Goal: Task Accomplishment & Management: Use online tool/utility

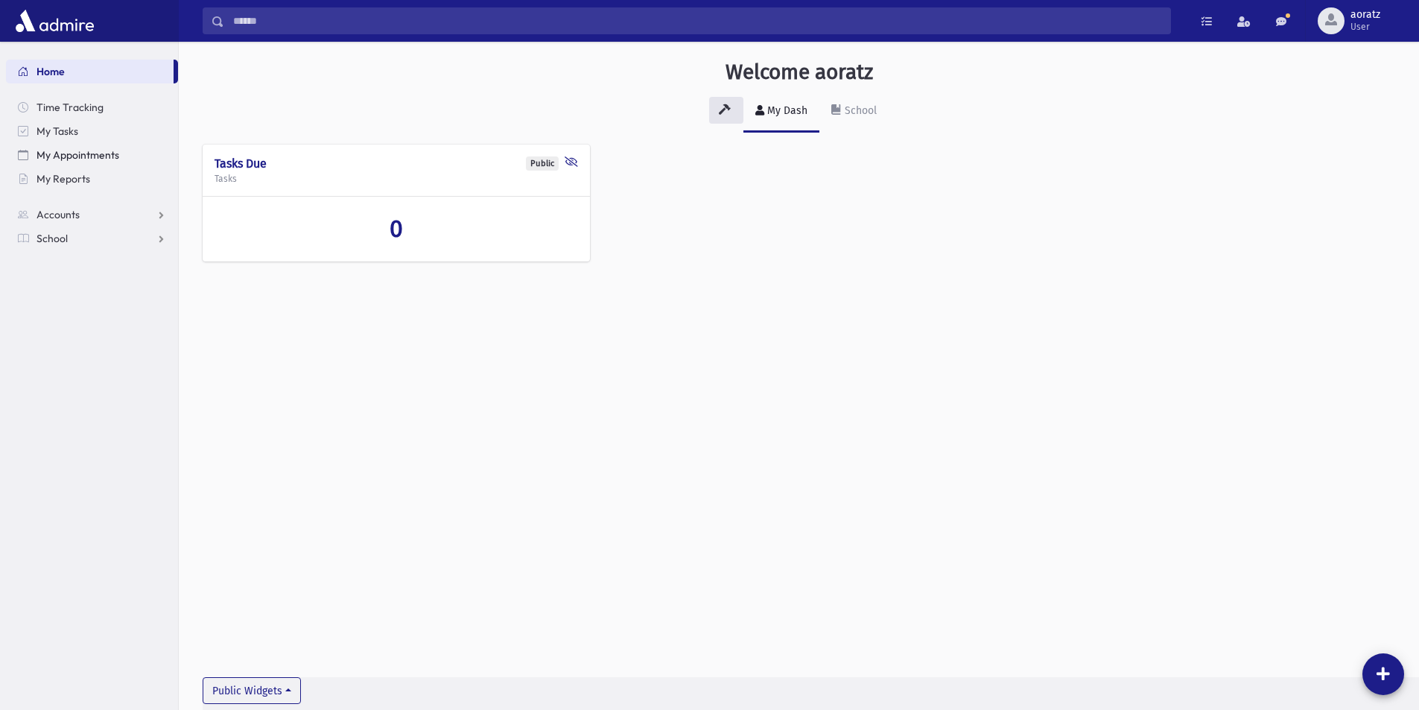
click at [66, 156] on span "My Appointments" at bounding box center [78, 154] width 83 height 13
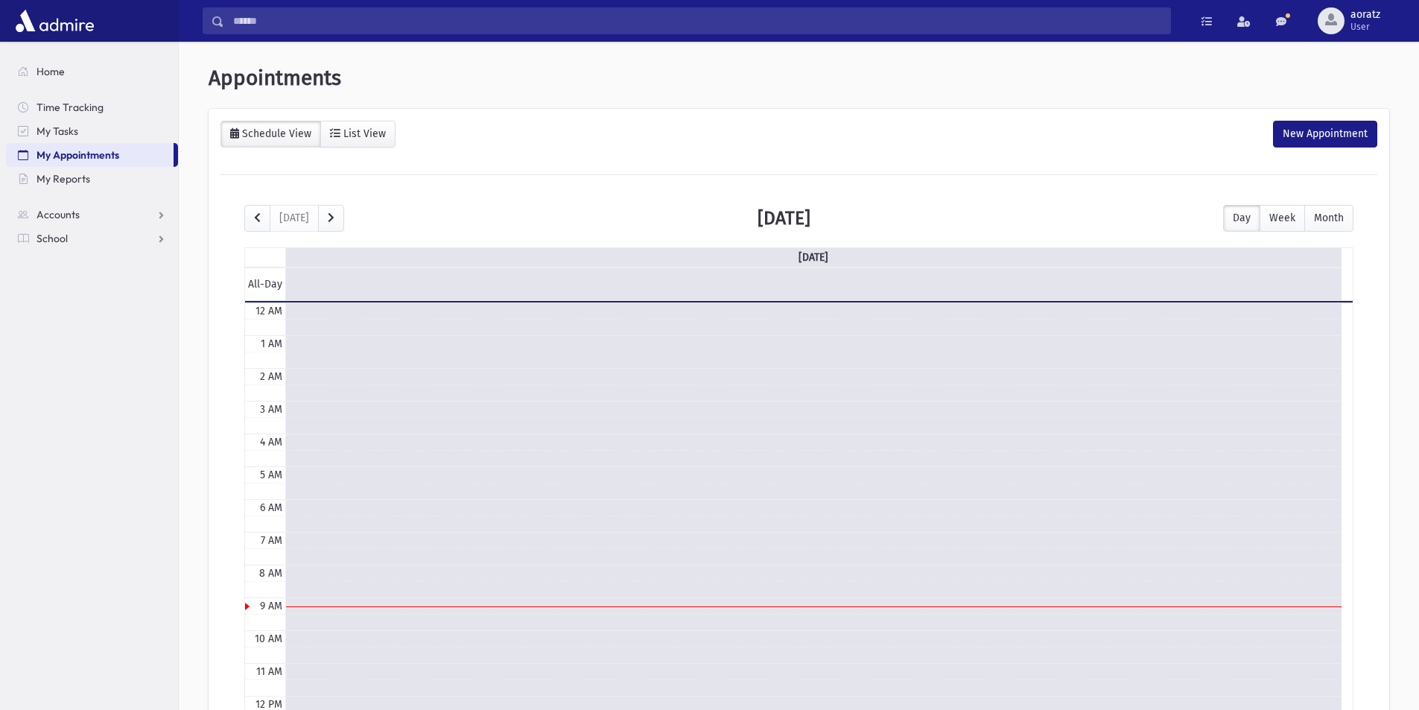
scroll to position [197, 0]
click at [50, 183] on span "My Reports" at bounding box center [64, 178] width 54 height 13
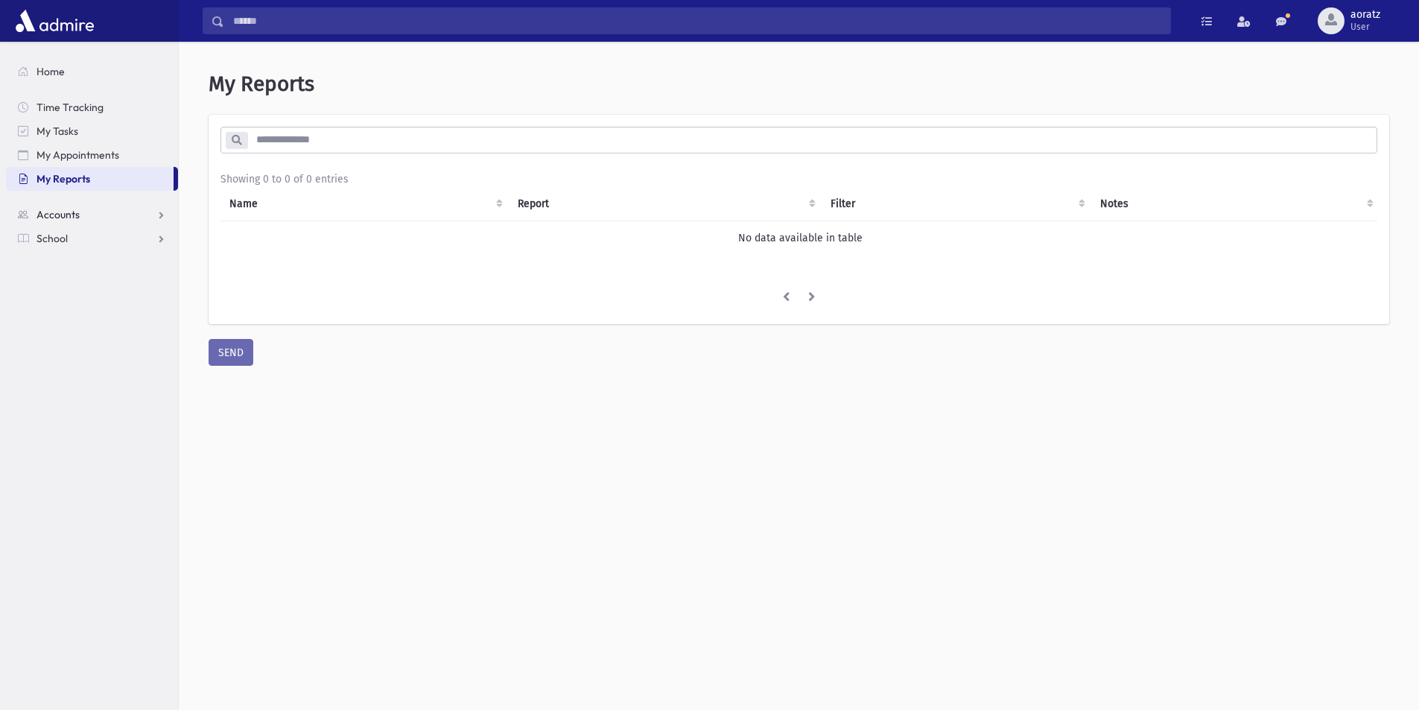
click at [80, 215] on link "Accounts" at bounding box center [92, 215] width 172 height 24
click at [75, 282] on link "School" at bounding box center [92, 286] width 172 height 24
click at [80, 268] on span "Students" at bounding box center [65, 262] width 41 height 13
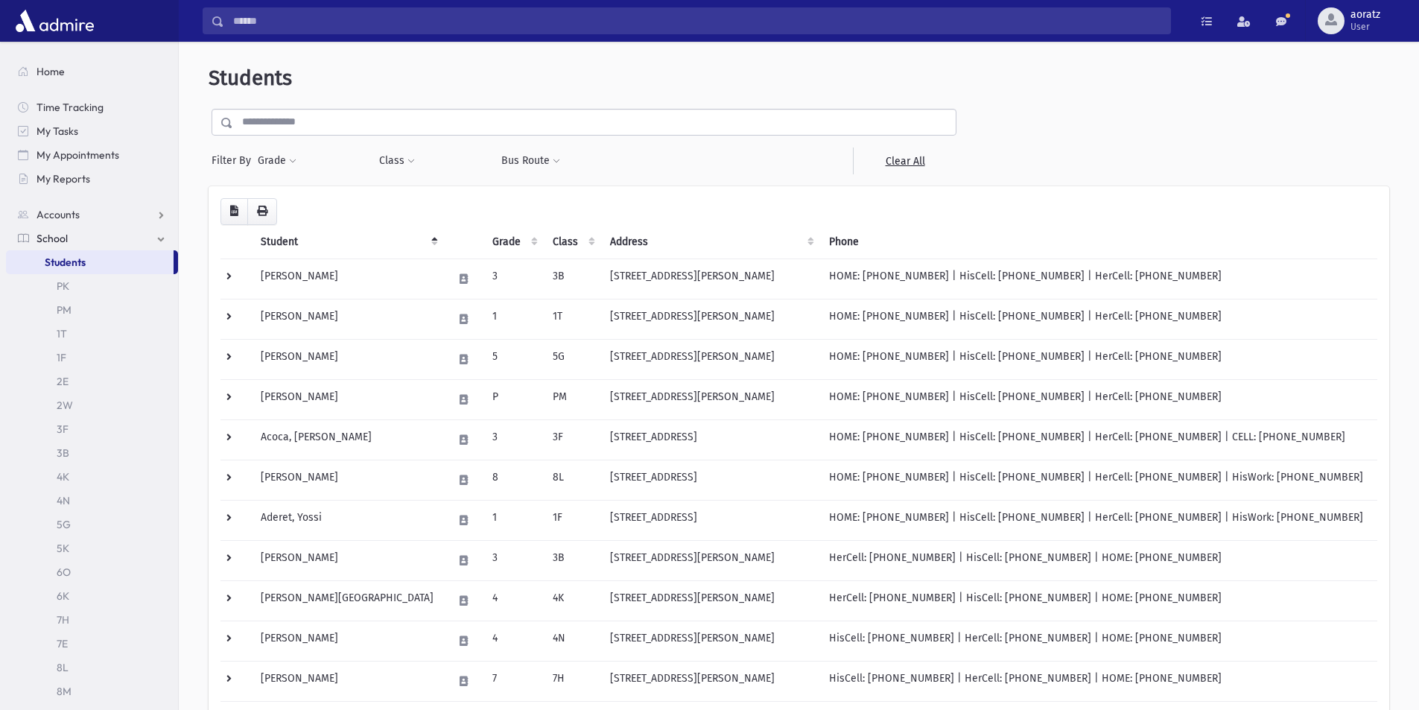
click at [83, 234] on link "School" at bounding box center [92, 238] width 172 height 24
click at [74, 241] on link "School" at bounding box center [92, 238] width 172 height 24
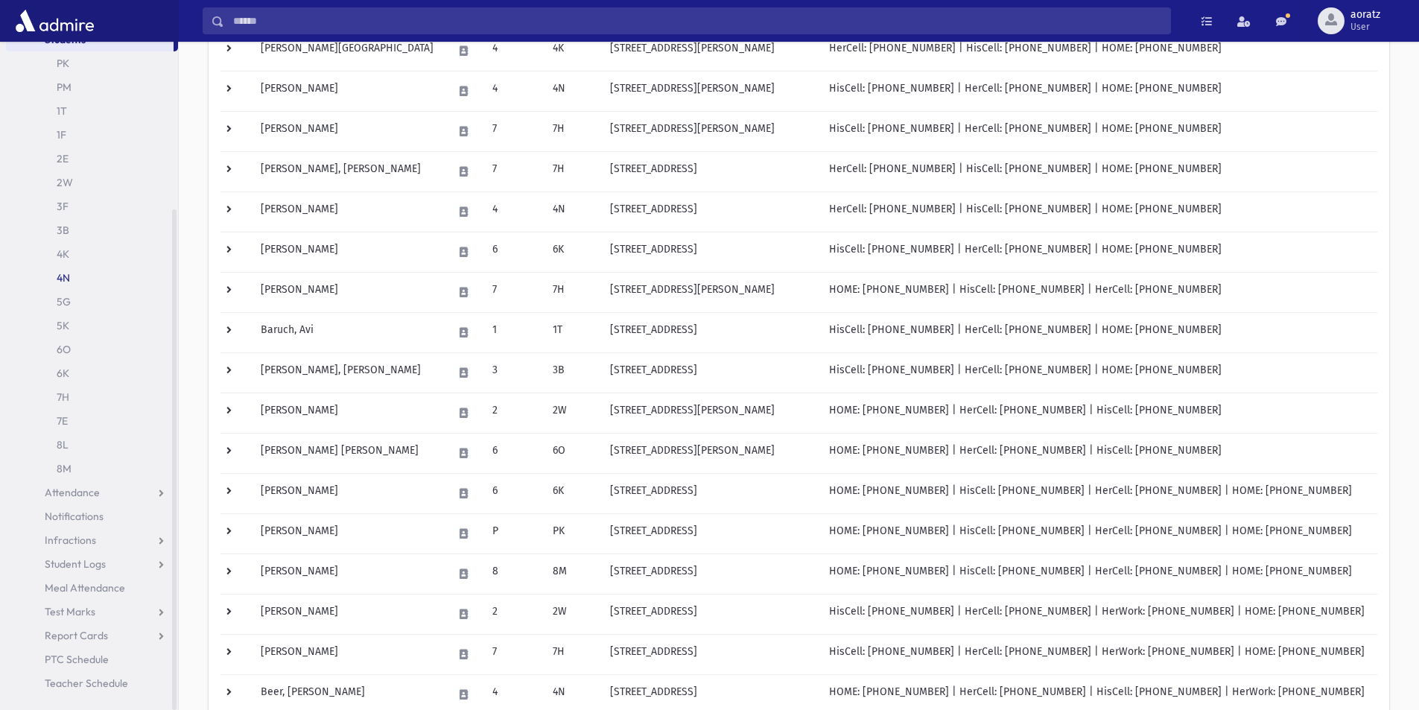
scroll to position [671, 0]
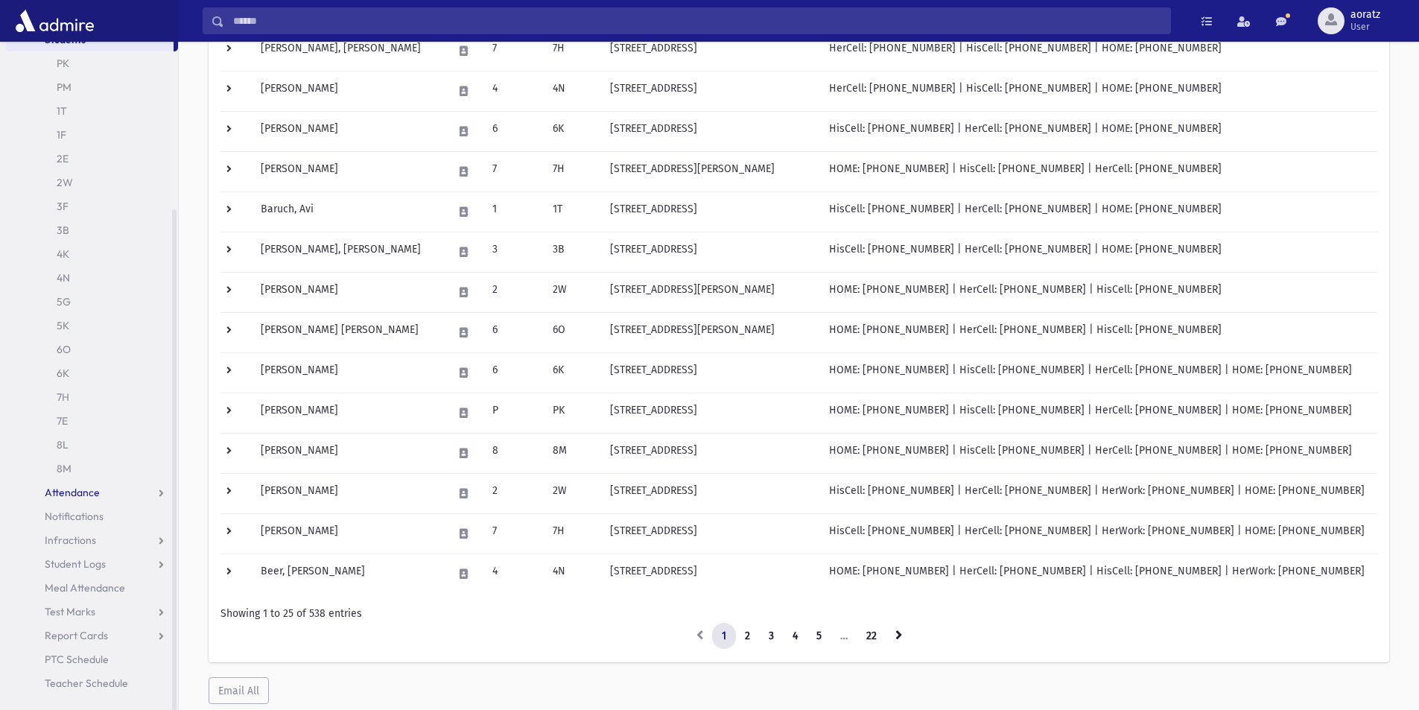
click at [117, 489] on link "Attendance" at bounding box center [92, 493] width 172 height 24
click at [72, 519] on span "Entry" at bounding box center [69, 516] width 25 height 13
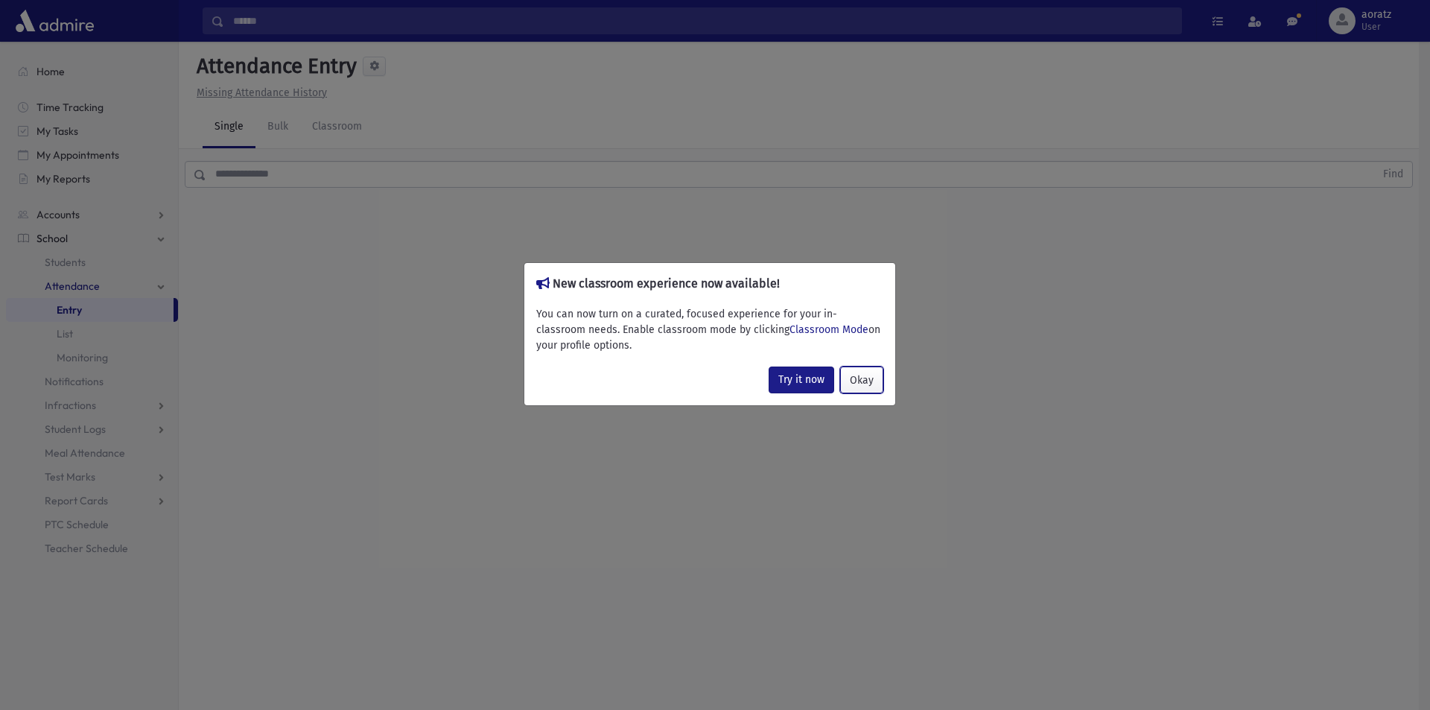
click at [847, 378] on button "Okay" at bounding box center [861, 380] width 43 height 27
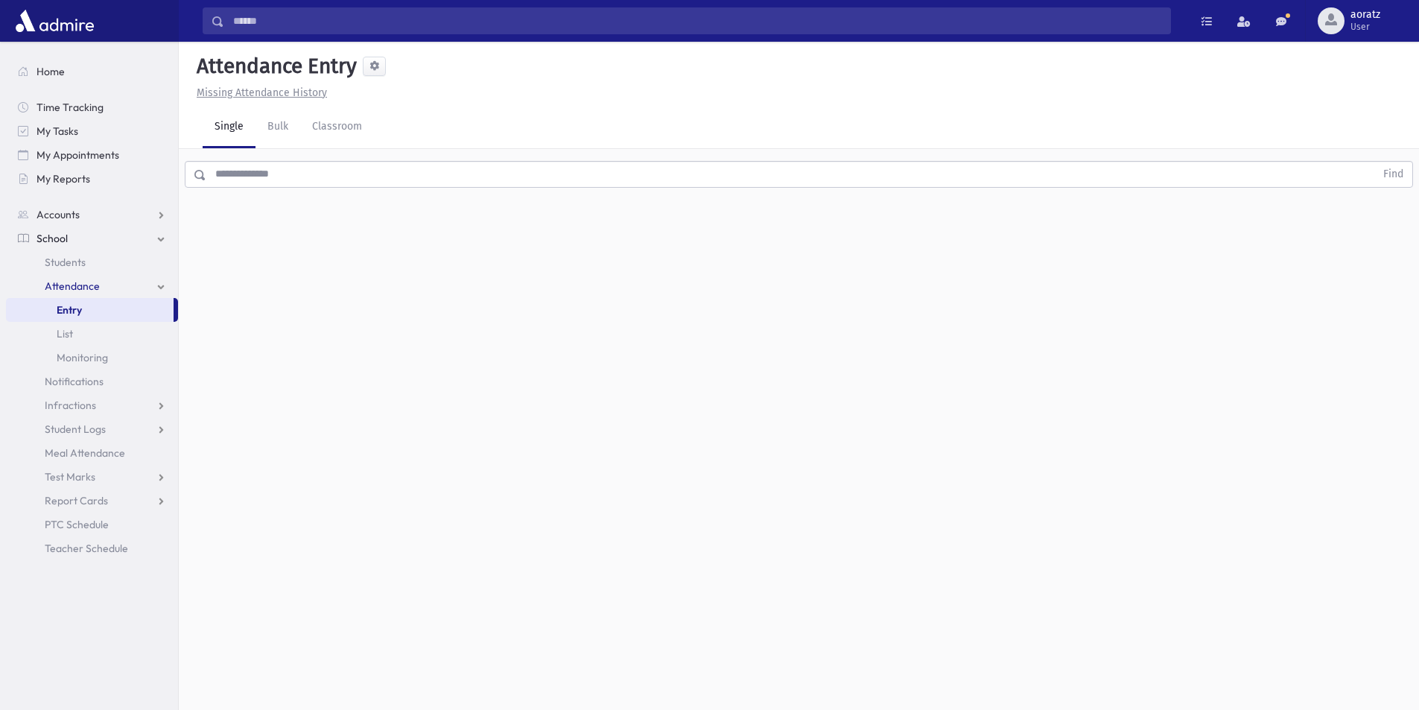
click at [335, 179] on input "text" at bounding box center [790, 174] width 1169 height 27
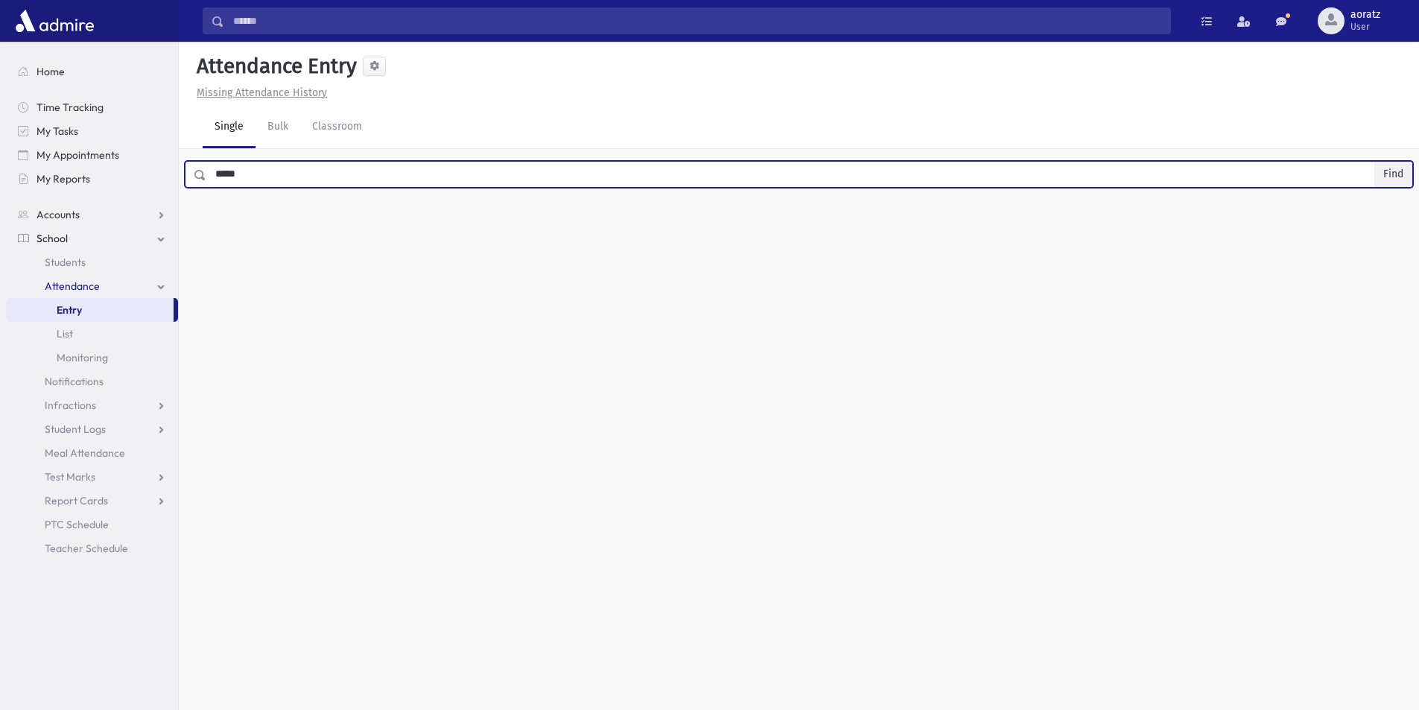
type input "*****"
click at [1375, 162] on button "Find" at bounding box center [1394, 174] width 38 height 25
click at [347, 221] on div "Sabbah, Menashe Sabbah, Menashe" at bounding box center [296, 217] width 186 height 16
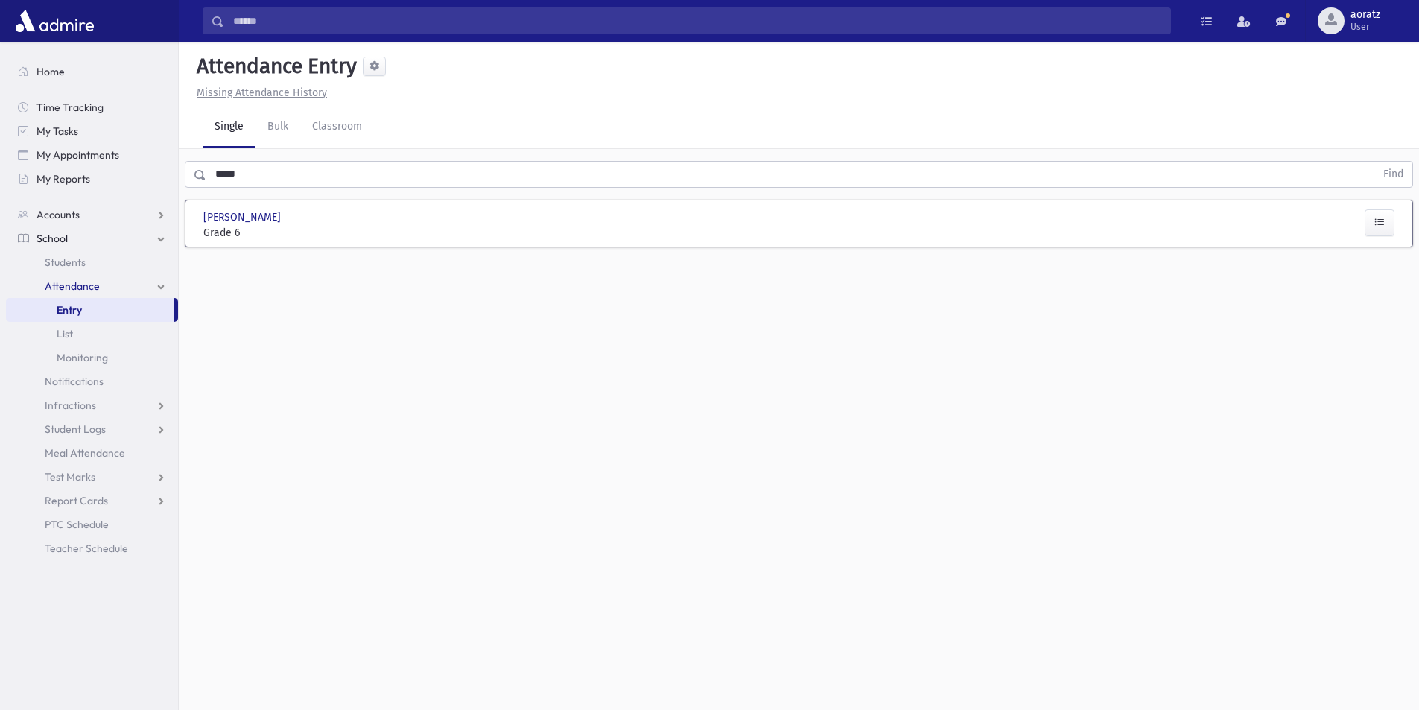
click at [460, 224] on div at bounding box center [497, 224] width 201 height 31
click at [337, 217] on div "Sabbah, Menashe Sabbah, Menashe" at bounding box center [296, 217] width 186 height 16
click at [1380, 223] on icon "button" at bounding box center [1380, 222] width 10 height 13
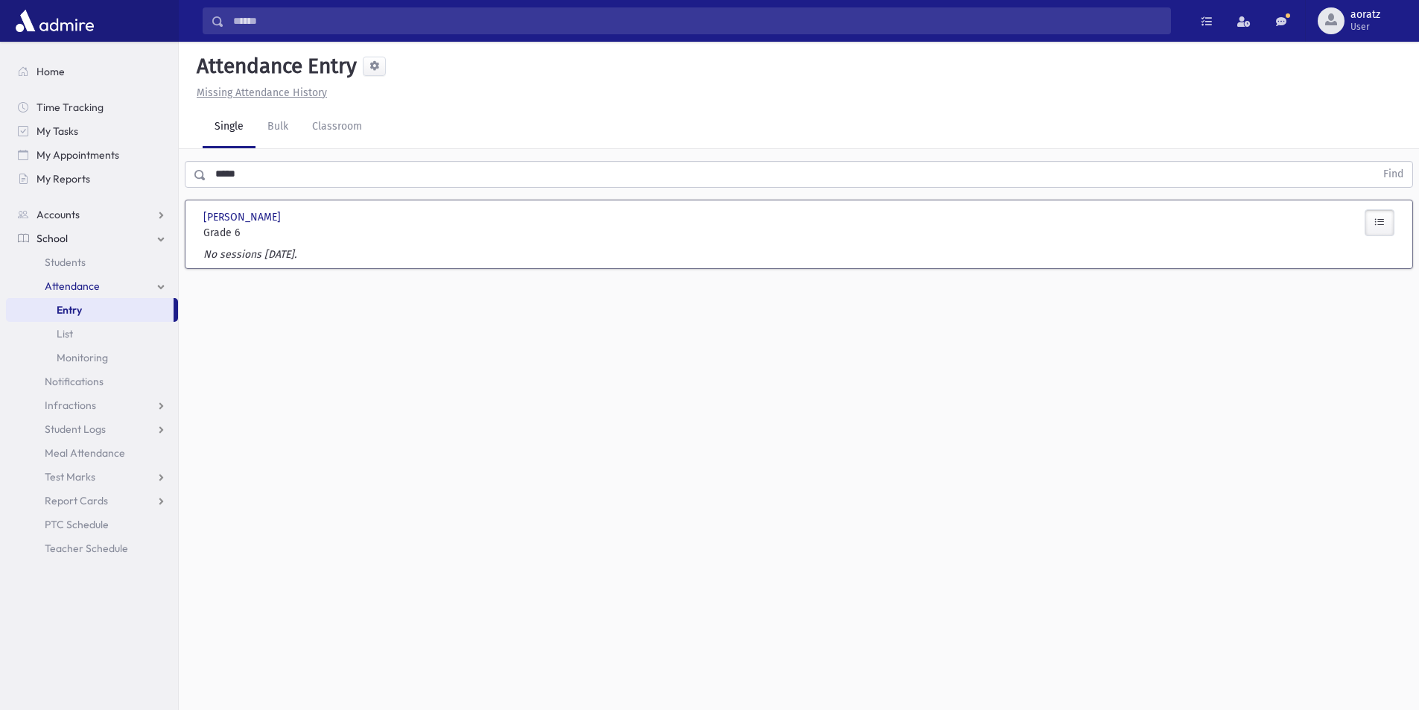
click at [343, 250] on div "No sessions today." at bounding box center [798, 258] width 1203 height 22
click at [284, 228] on span "Grade 6" at bounding box center [296, 233] width 186 height 16
drag, startPoint x: 282, startPoint y: 227, endPoint x: 264, endPoint y: 235, distance: 19.7
click at [264, 235] on span "Grade 6" at bounding box center [296, 233] width 186 height 16
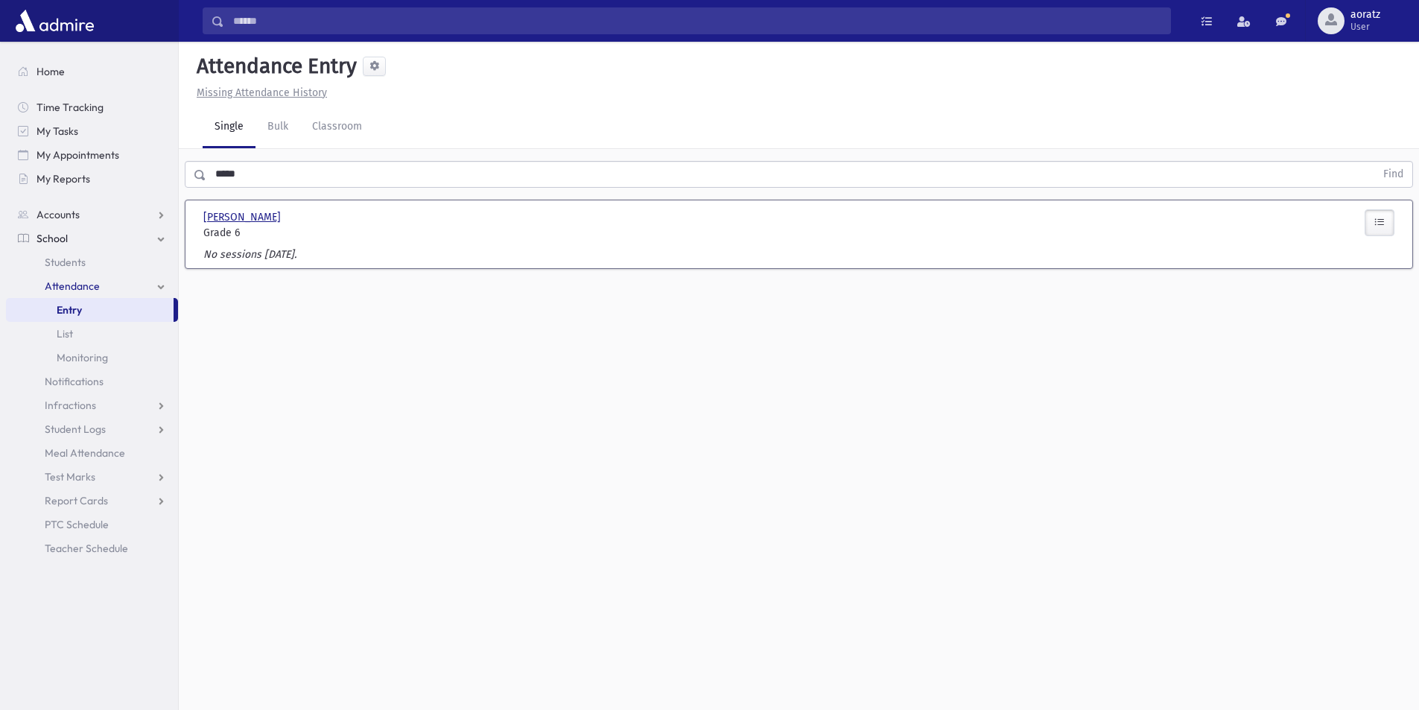
click at [250, 211] on span "Sabbah, Menashe" at bounding box center [243, 217] width 80 height 16
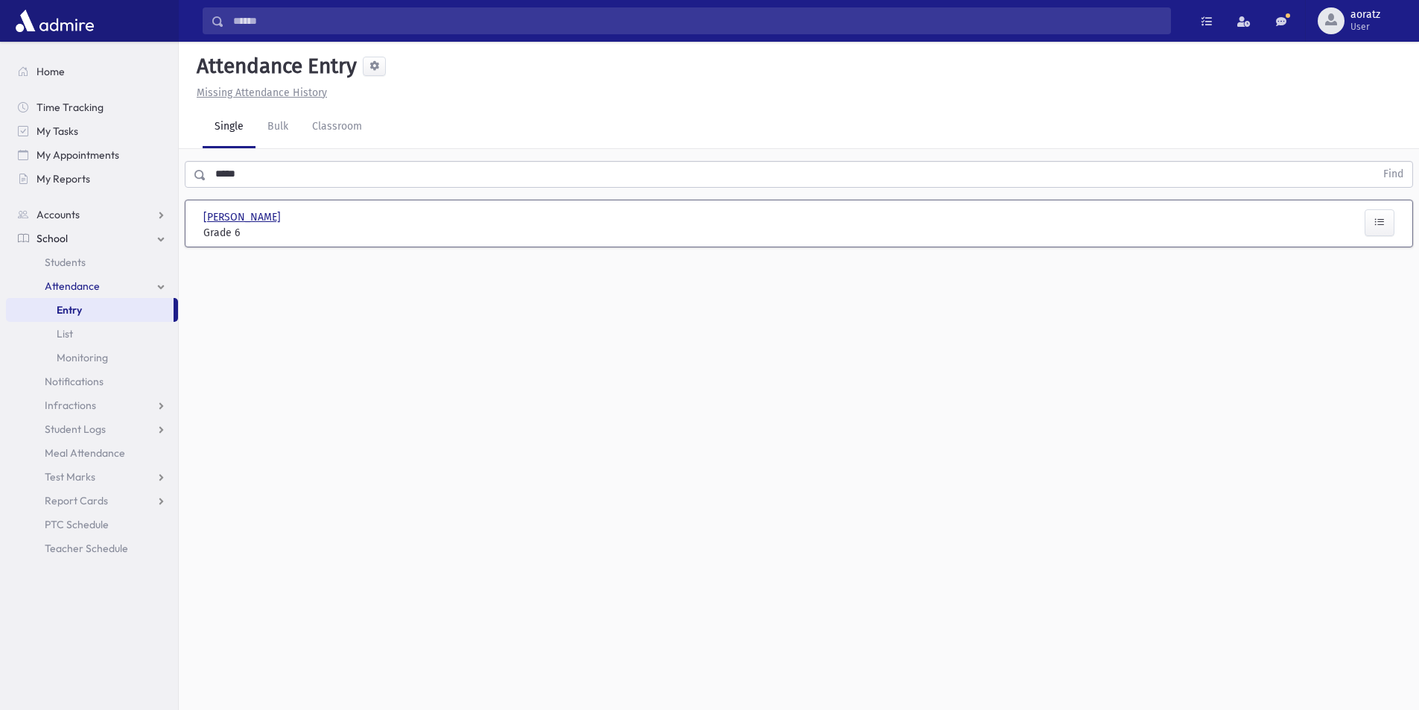
click at [268, 217] on span "Sabbah, Menashe" at bounding box center [243, 217] width 80 height 16
click at [74, 307] on span "Entry" at bounding box center [69, 309] width 25 height 13
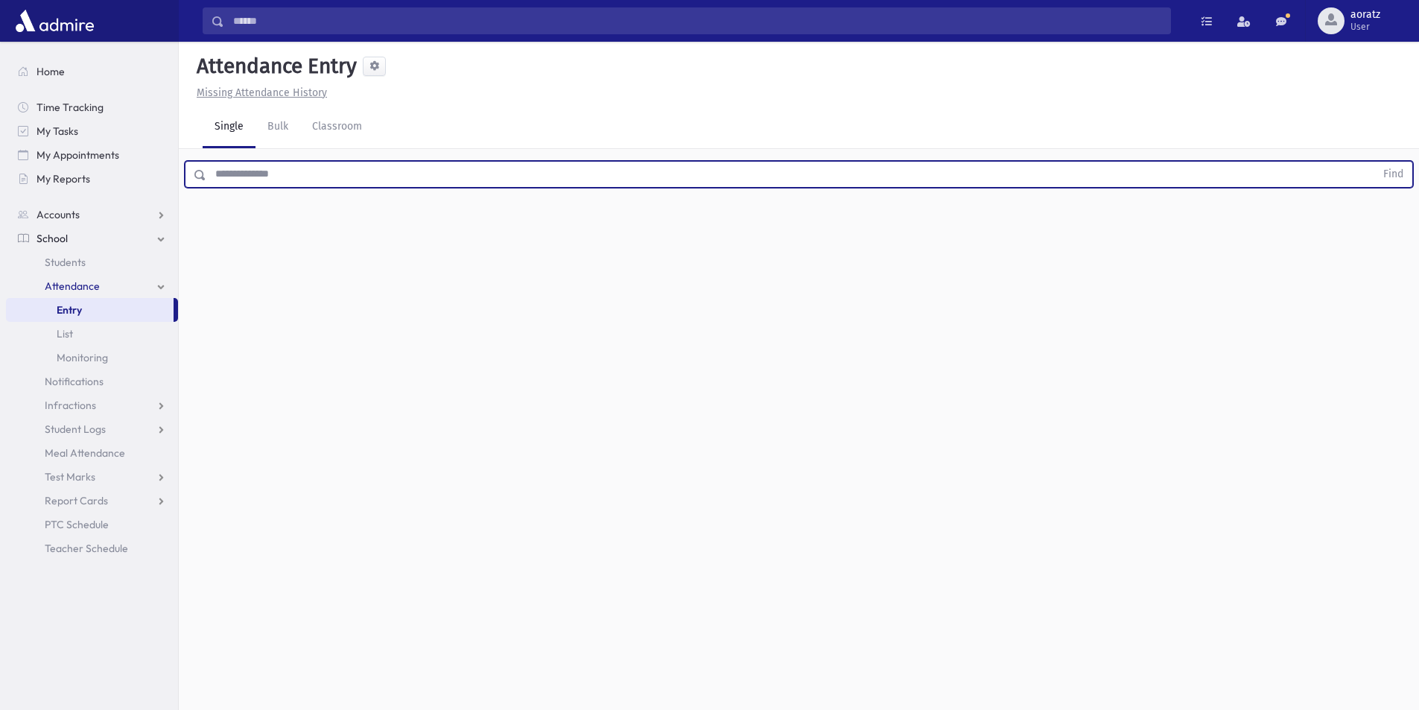
click at [277, 176] on input "text" at bounding box center [790, 174] width 1169 height 27
type input "*****"
click at [1375, 162] on button "Find" at bounding box center [1394, 174] width 38 height 25
click at [1388, 219] on button "button" at bounding box center [1380, 222] width 30 height 27
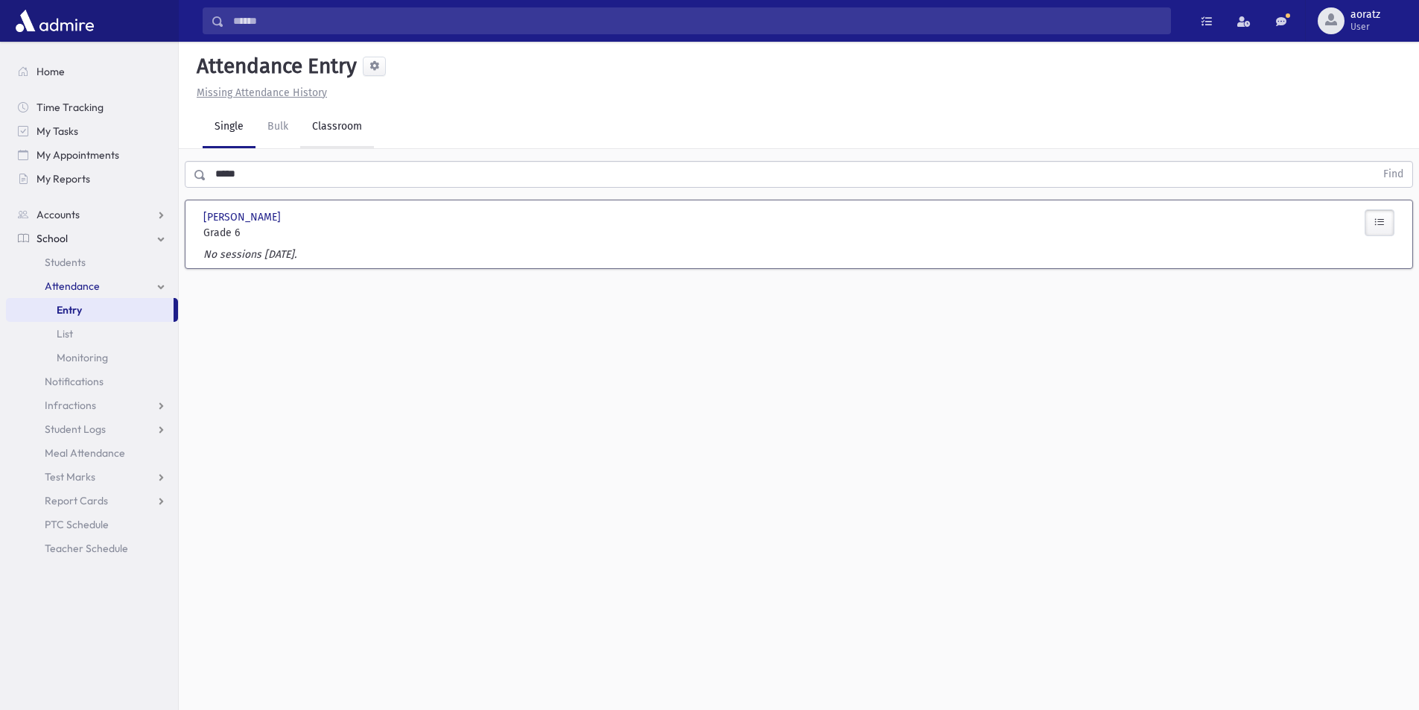
click at [320, 135] on link "Classroom" at bounding box center [337, 128] width 74 height 42
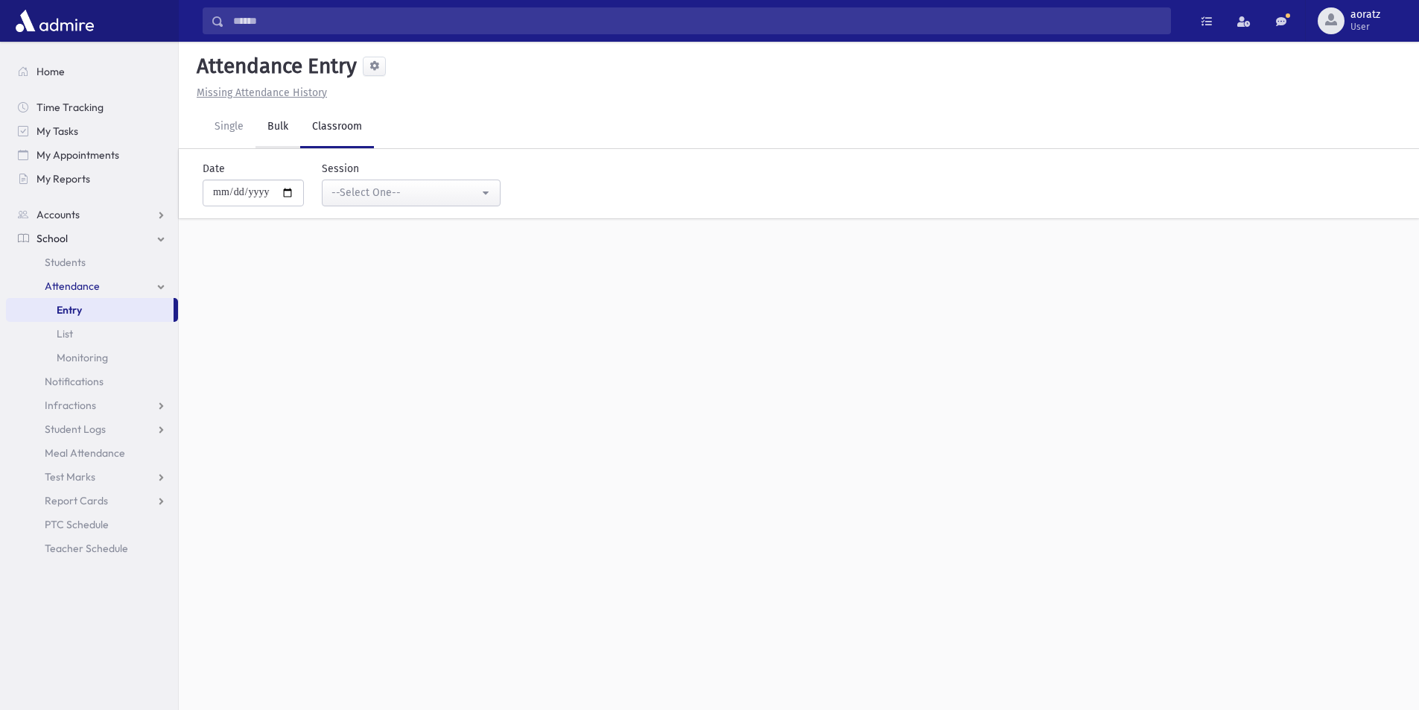
click at [285, 133] on link "Bulk" at bounding box center [278, 128] width 45 height 42
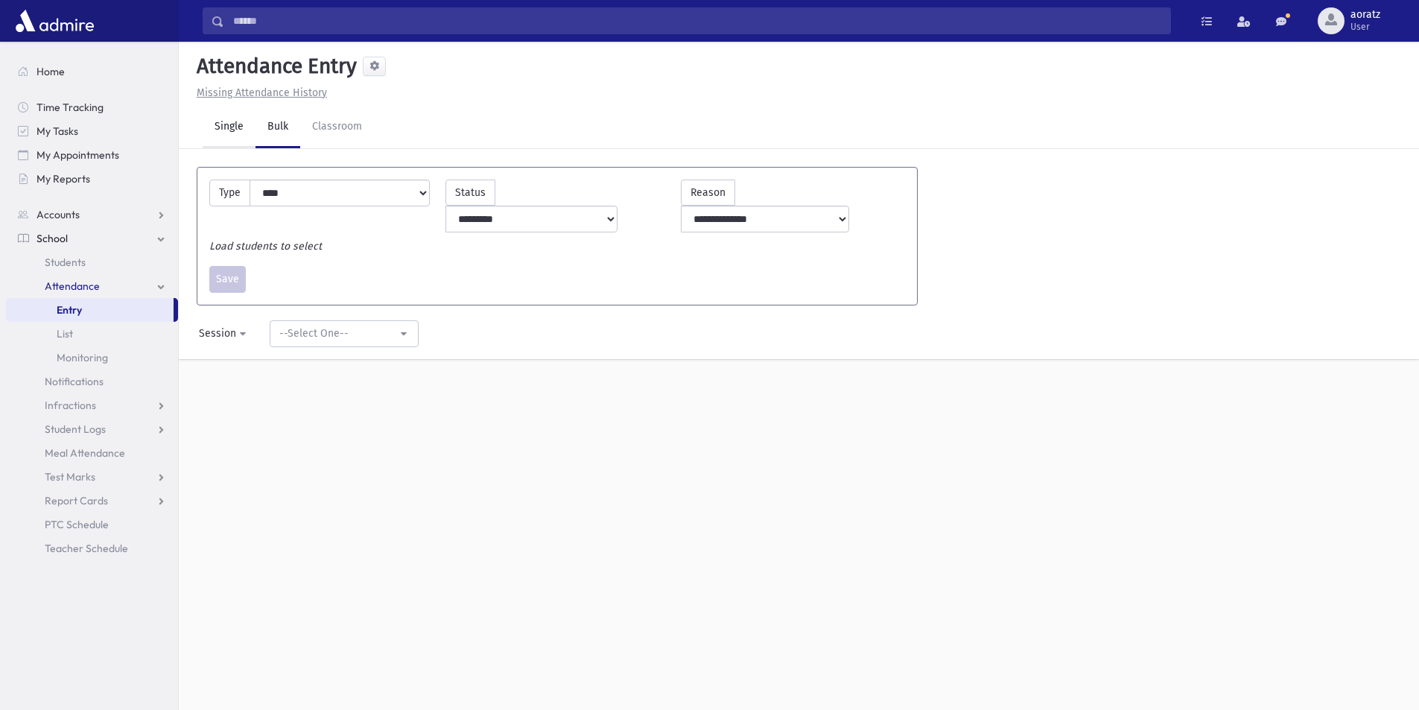
click at [238, 124] on link "Single" at bounding box center [229, 128] width 53 height 42
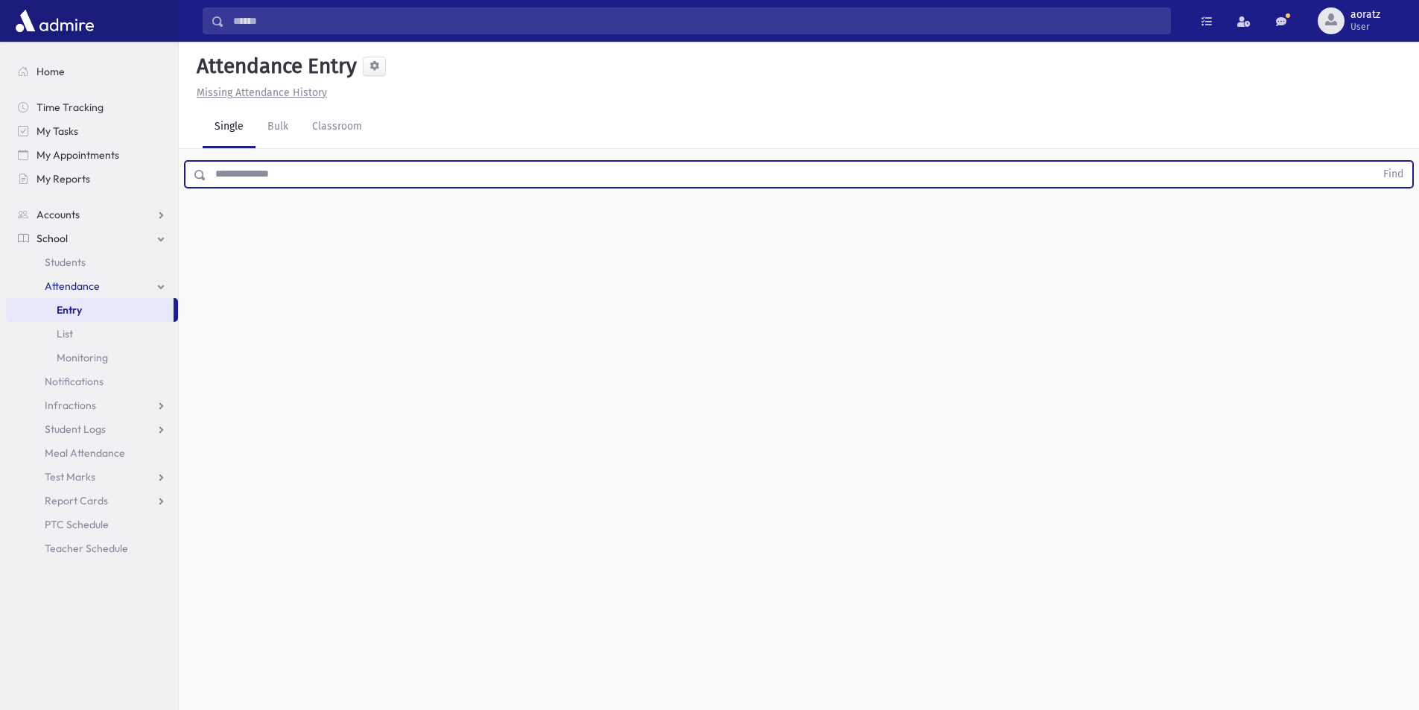
click at [270, 174] on input "text" at bounding box center [790, 174] width 1169 height 27
type input "*******"
click at [1375, 162] on button "Find" at bounding box center [1394, 174] width 38 height 25
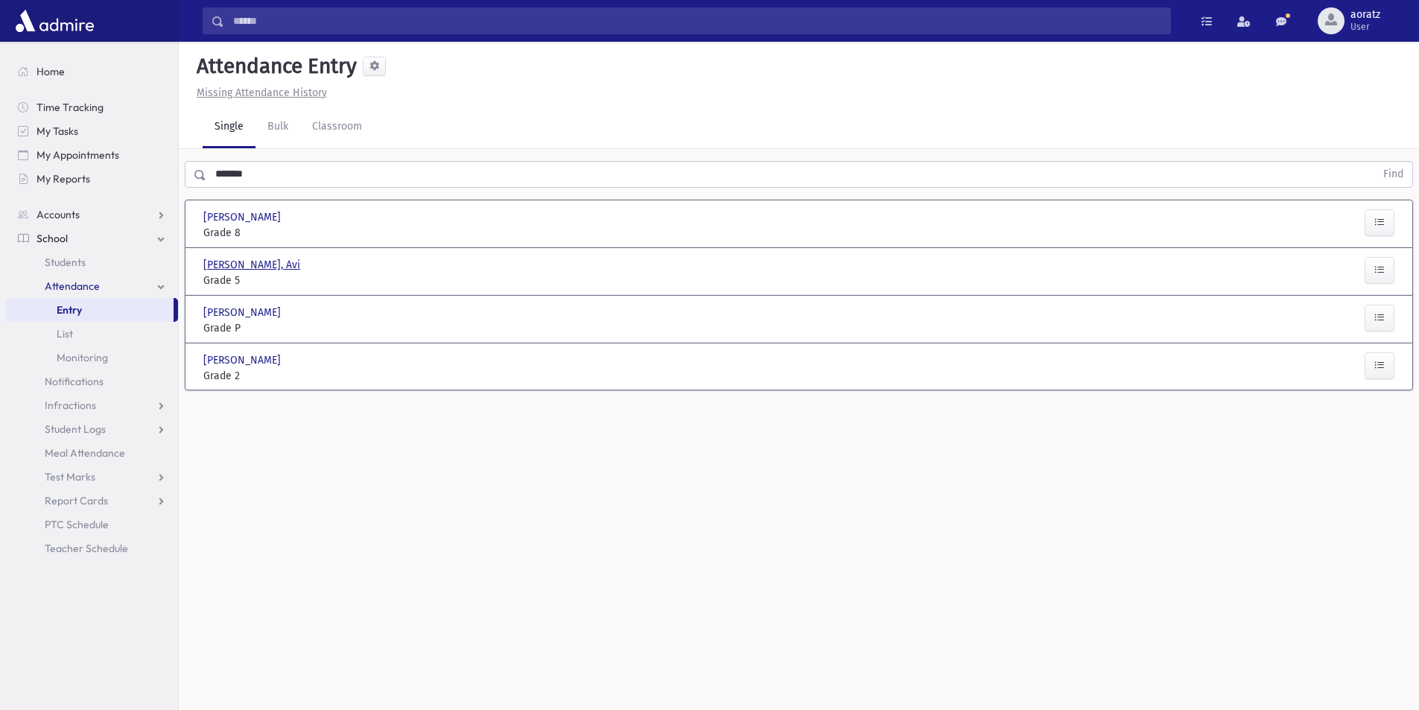
click at [224, 262] on span "[PERSON_NAME], Avi" at bounding box center [253, 265] width 100 height 16
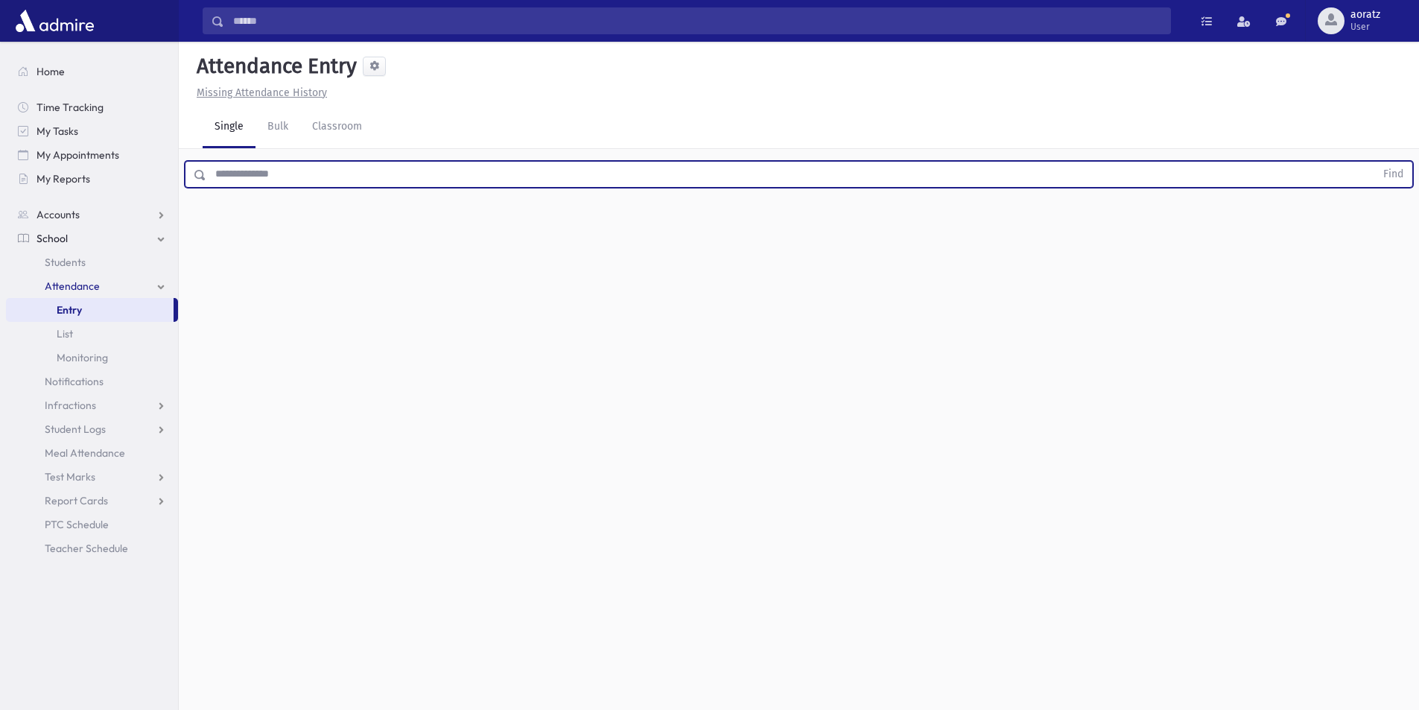
click at [314, 170] on input "text" at bounding box center [790, 174] width 1169 height 27
type input "*******"
click at [1375, 162] on button "Find" at bounding box center [1394, 174] width 38 height 25
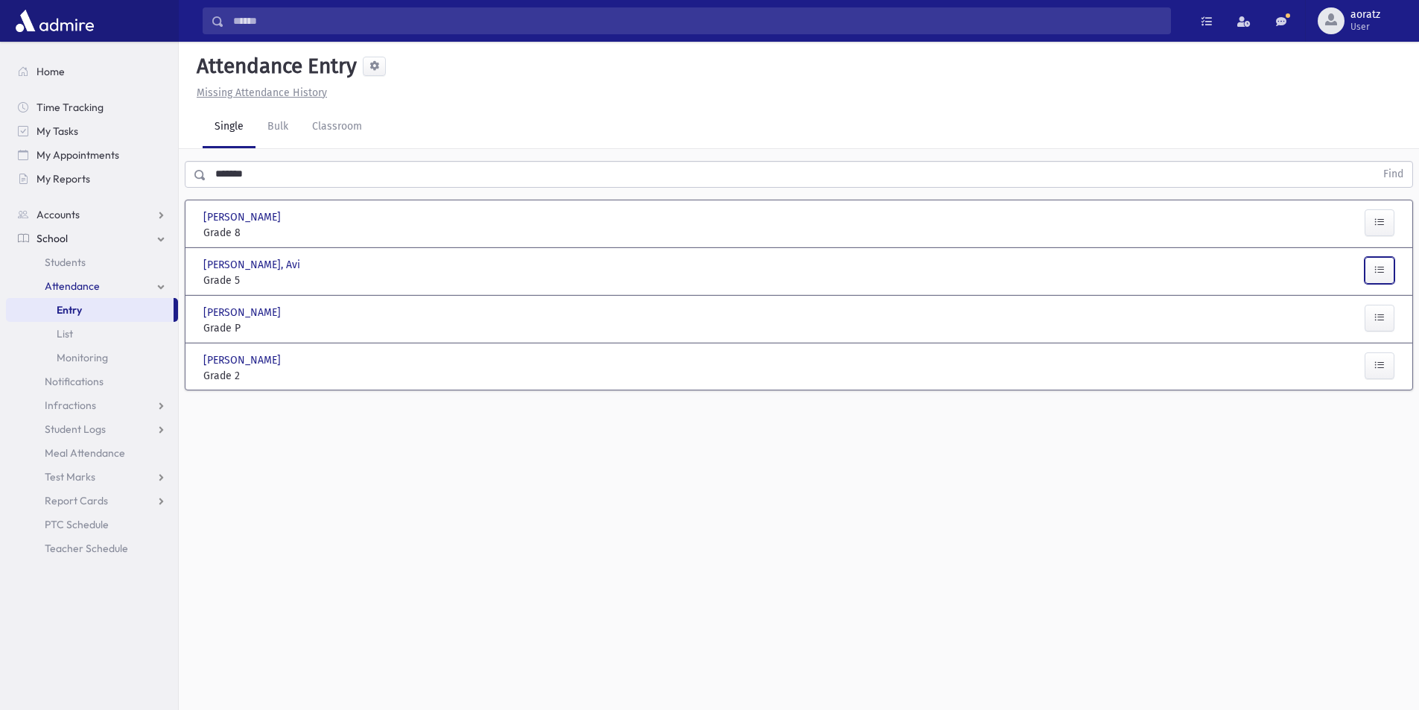
click at [1386, 259] on button "button" at bounding box center [1380, 270] width 30 height 27
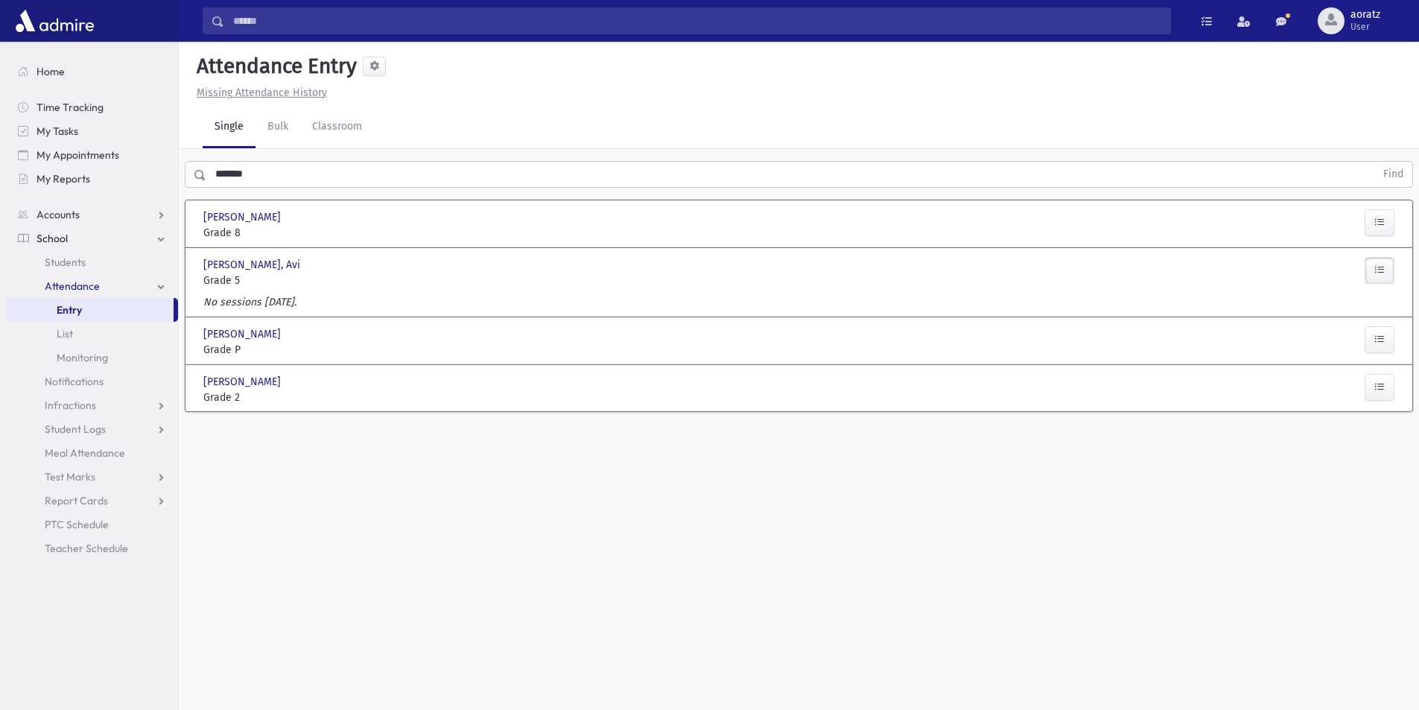
click at [1386, 259] on button "button" at bounding box center [1380, 270] width 30 height 27
click at [1375, 343] on icon "button" at bounding box center [1380, 339] width 10 height 13
click at [1386, 406] on button "button" at bounding box center [1380, 409] width 30 height 27
click at [54, 256] on span "Students" at bounding box center [65, 262] width 41 height 13
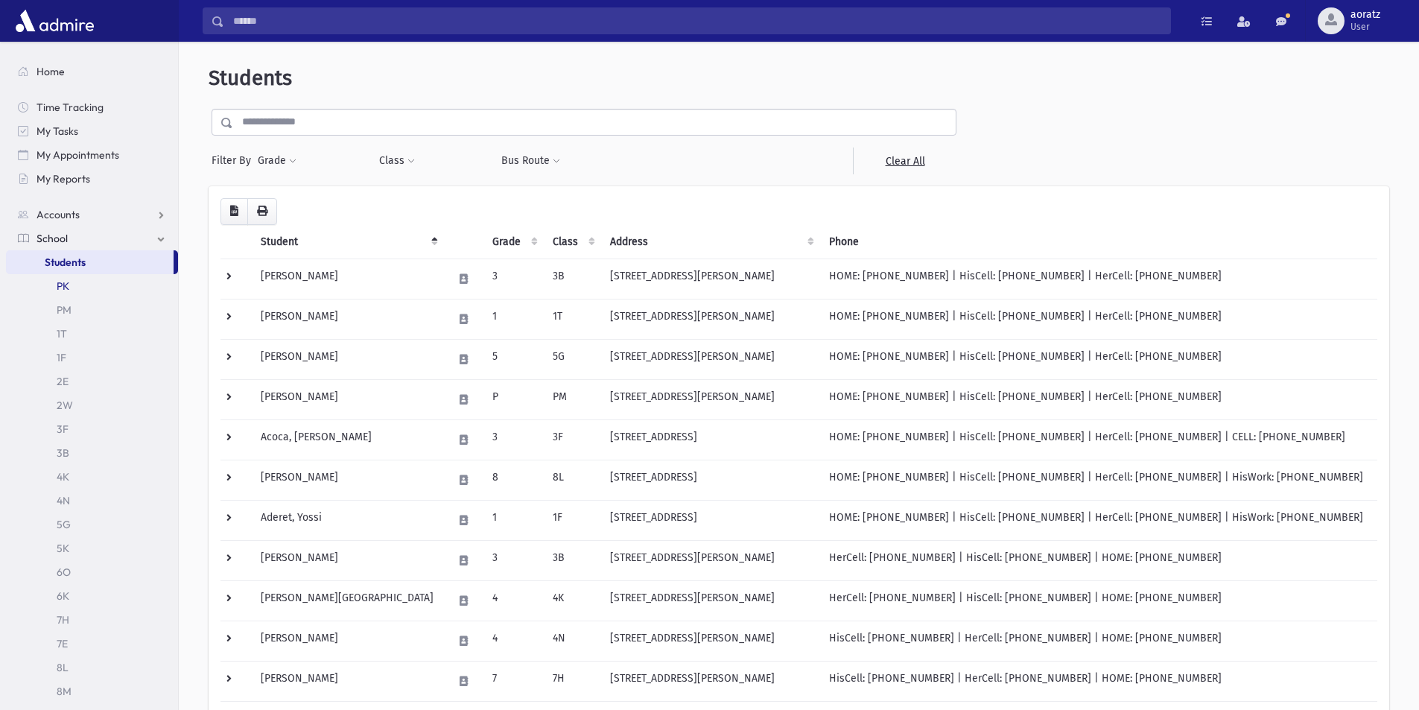
click at [61, 297] on link "PK" at bounding box center [92, 286] width 172 height 24
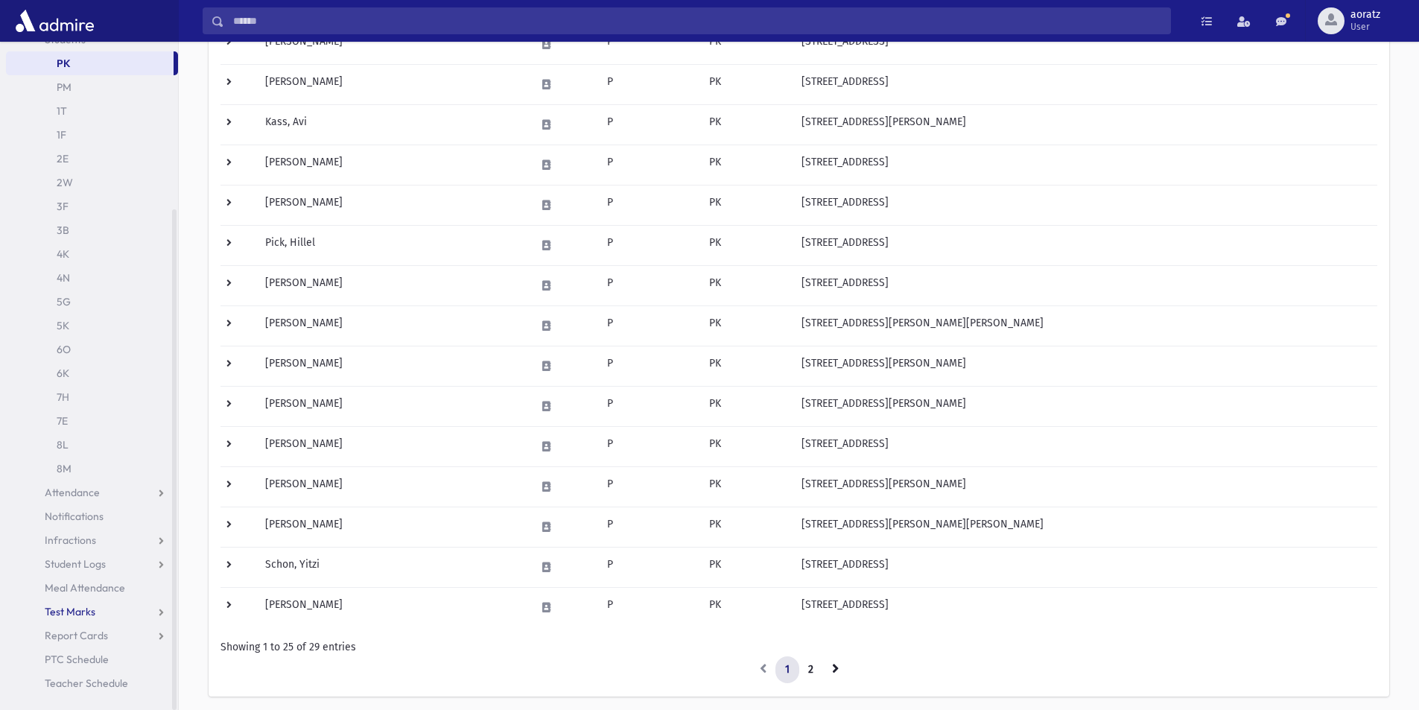
scroll to position [596, 0]
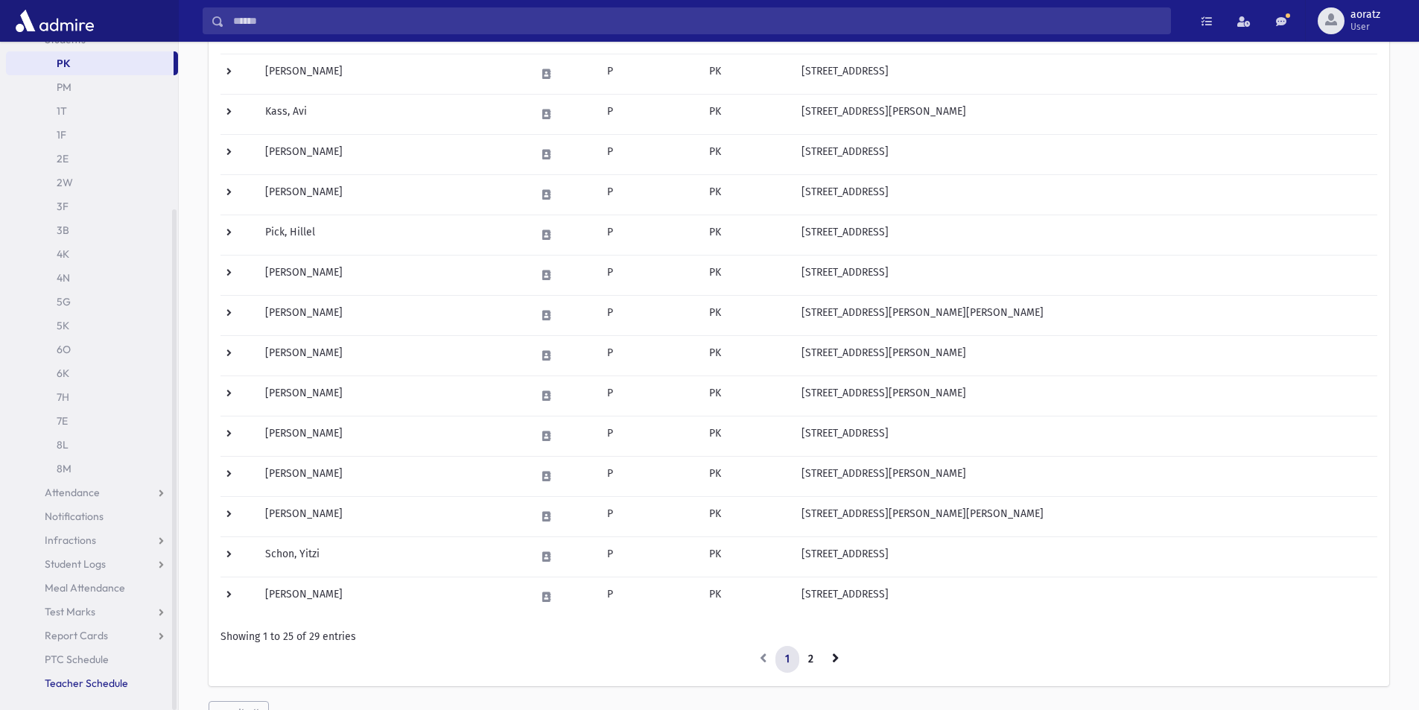
click at [102, 682] on span "Teacher Schedule" at bounding box center [86, 682] width 83 height 13
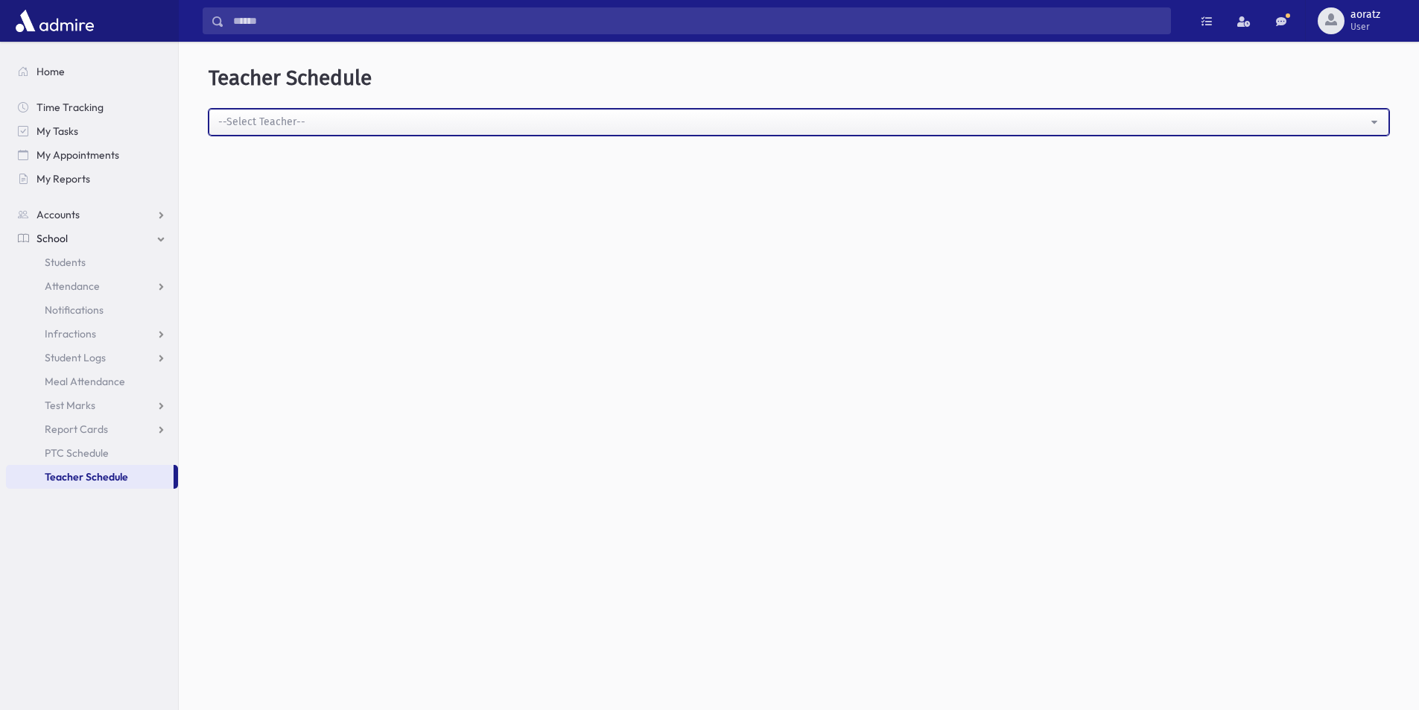
click at [254, 120] on div "--Select Teacher--" at bounding box center [793, 122] width 1150 height 16
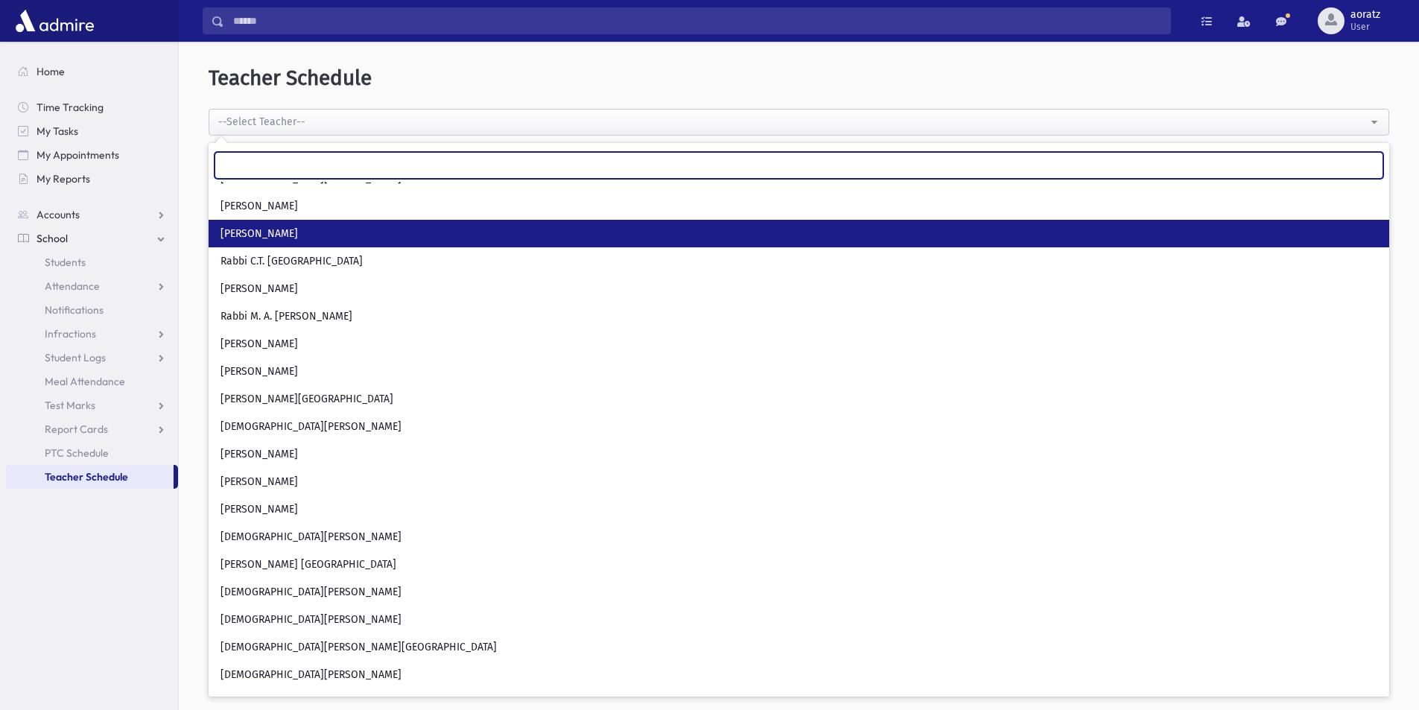
scroll to position [346, 0]
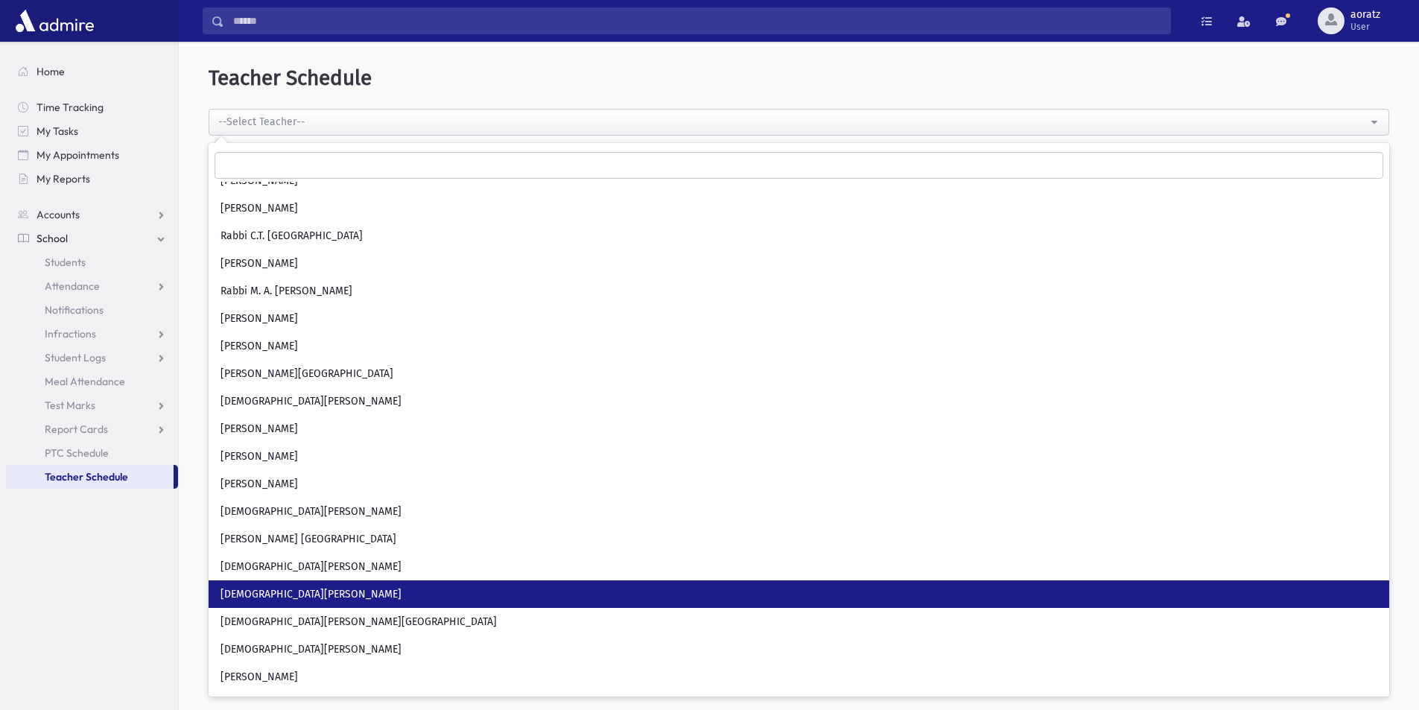
click at [293, 583] on link "Rabbi Y. Mandel" at bounding box center [799, 594] width 1181 height 28
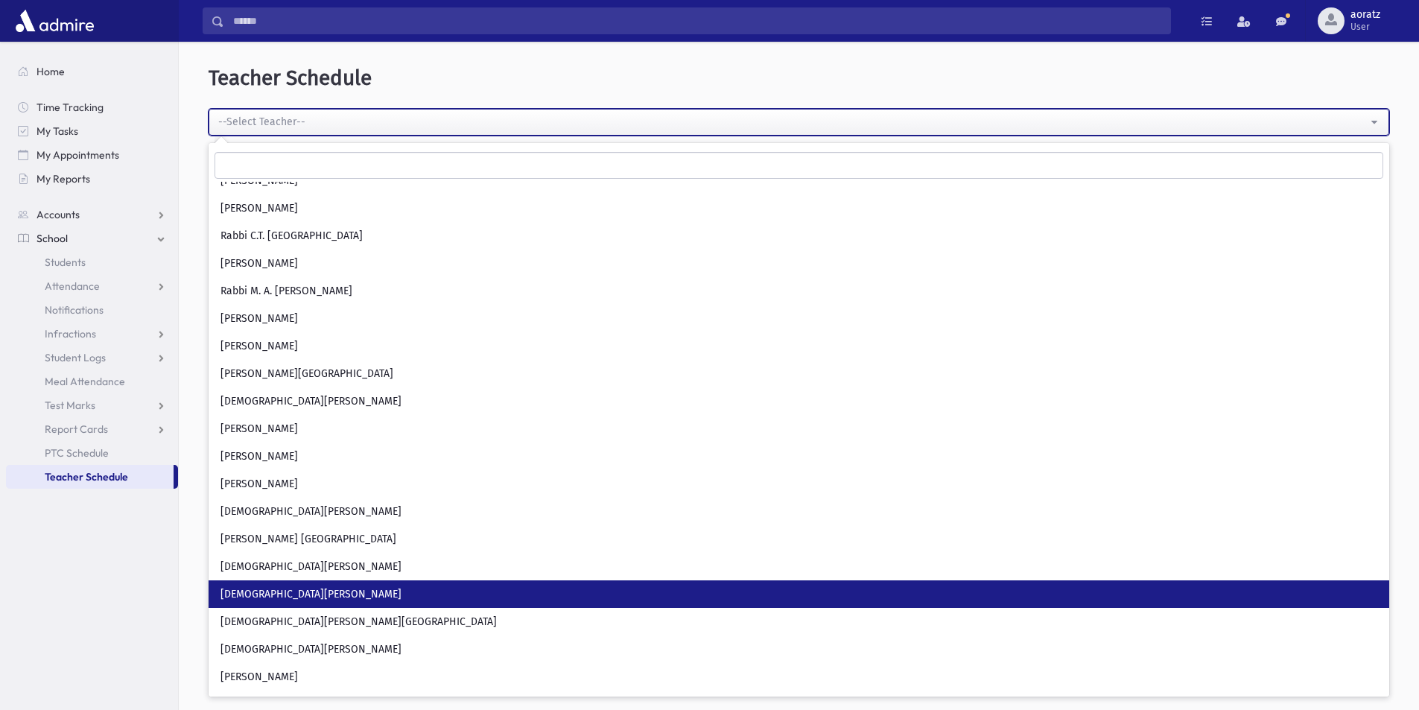
select select "*"
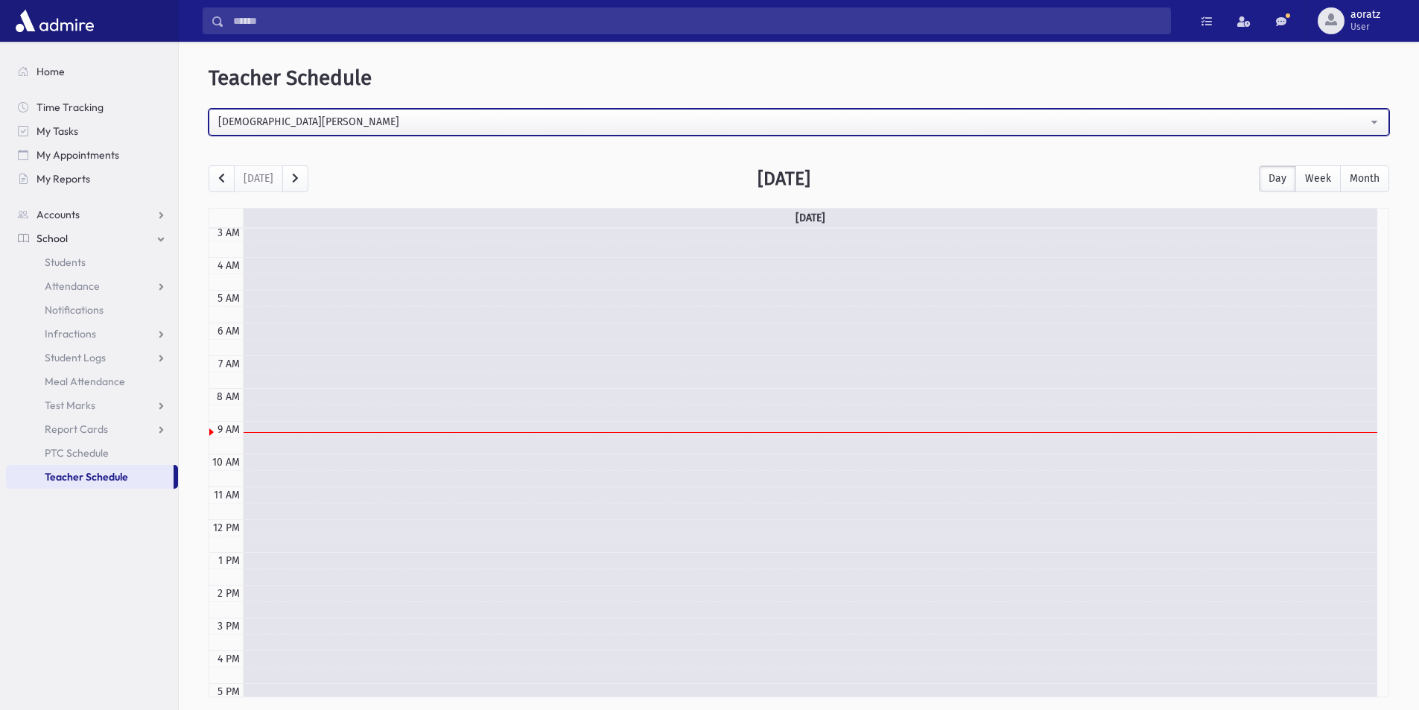
scroll to position [95, 0]
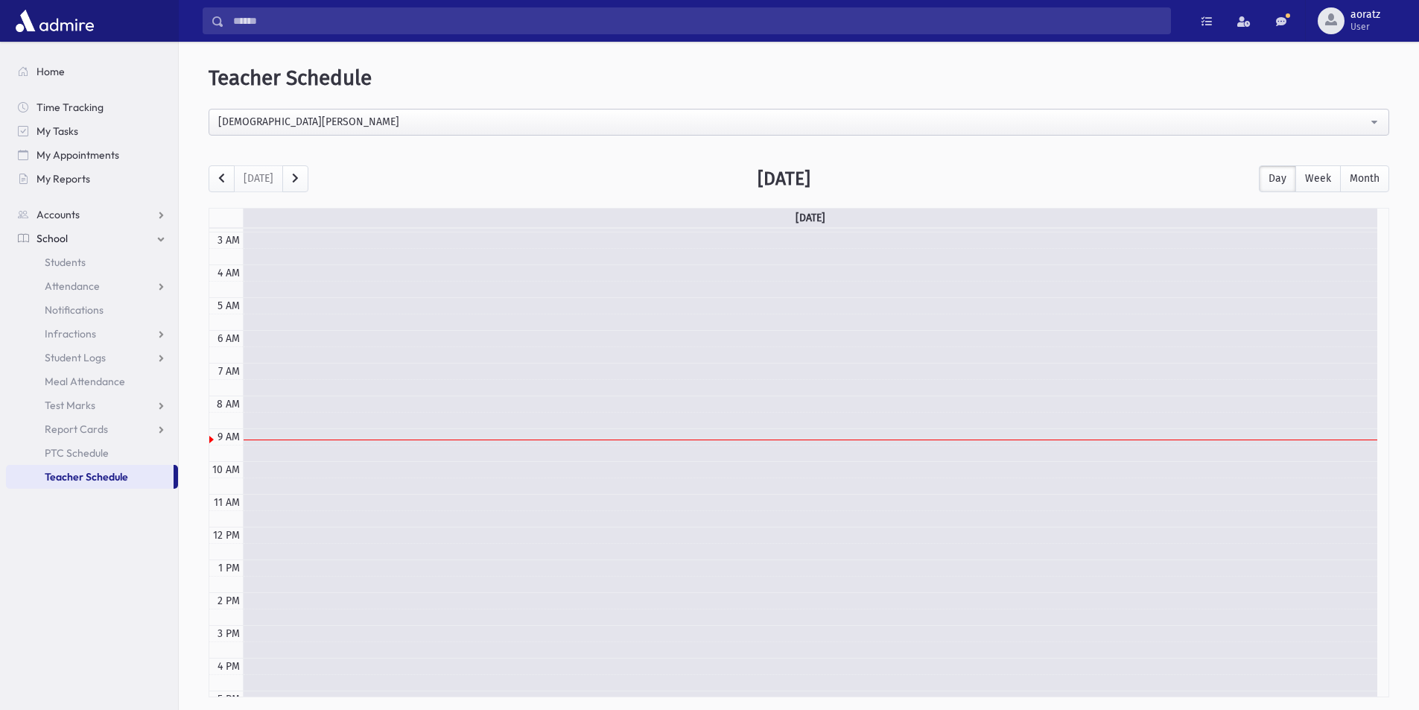
click at [254, 441] on td at bounding box center [810, 436] width 1135 height 16
click at [211, 437] on div at bounding box center [211, 439] width 4 height 7
click at [1305, 172] on button "Week" at bounding box center [1318, 178] width 45 height 27
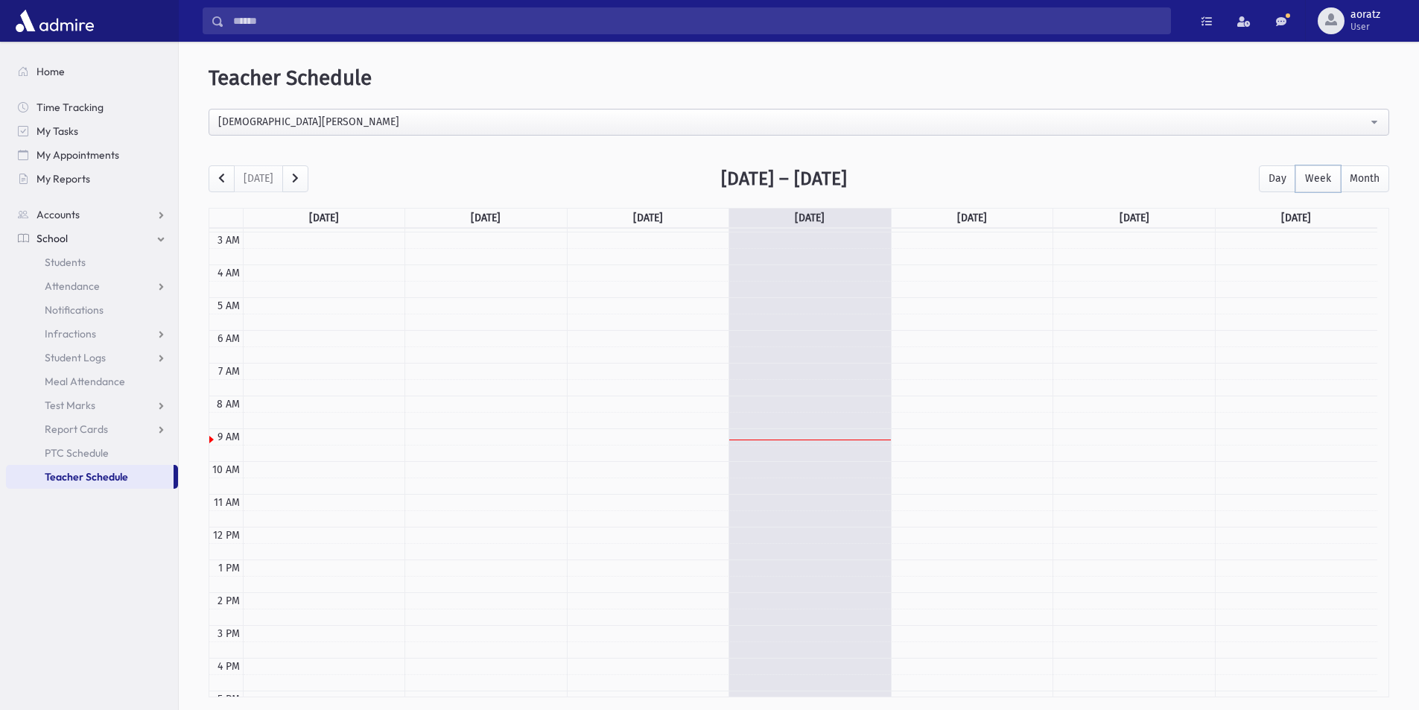
scroll to position [197, 0]
click at [1366, 174] on button "Month" at bounding box center [1364, 178] width 49 height 27
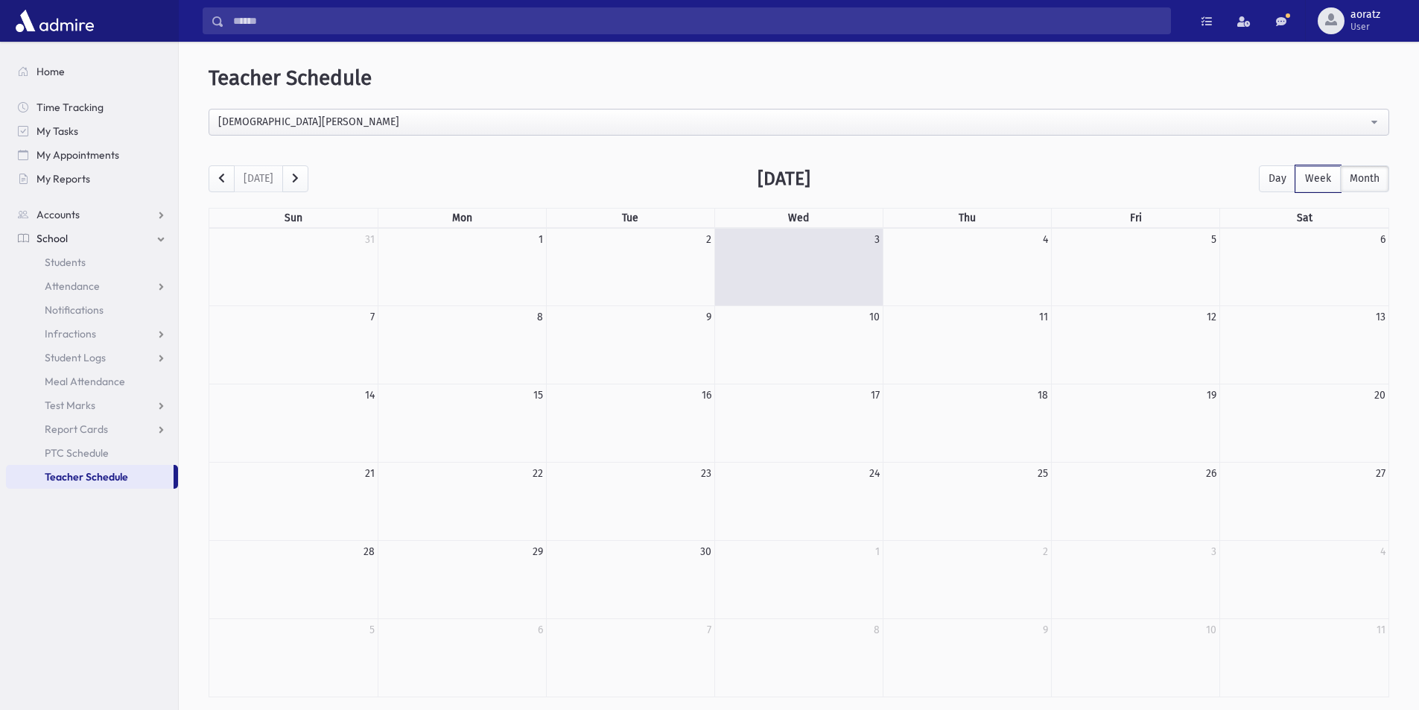
click at [1324, 176] on button "Week" at bounding box center [1318, 178] width 45 height 27
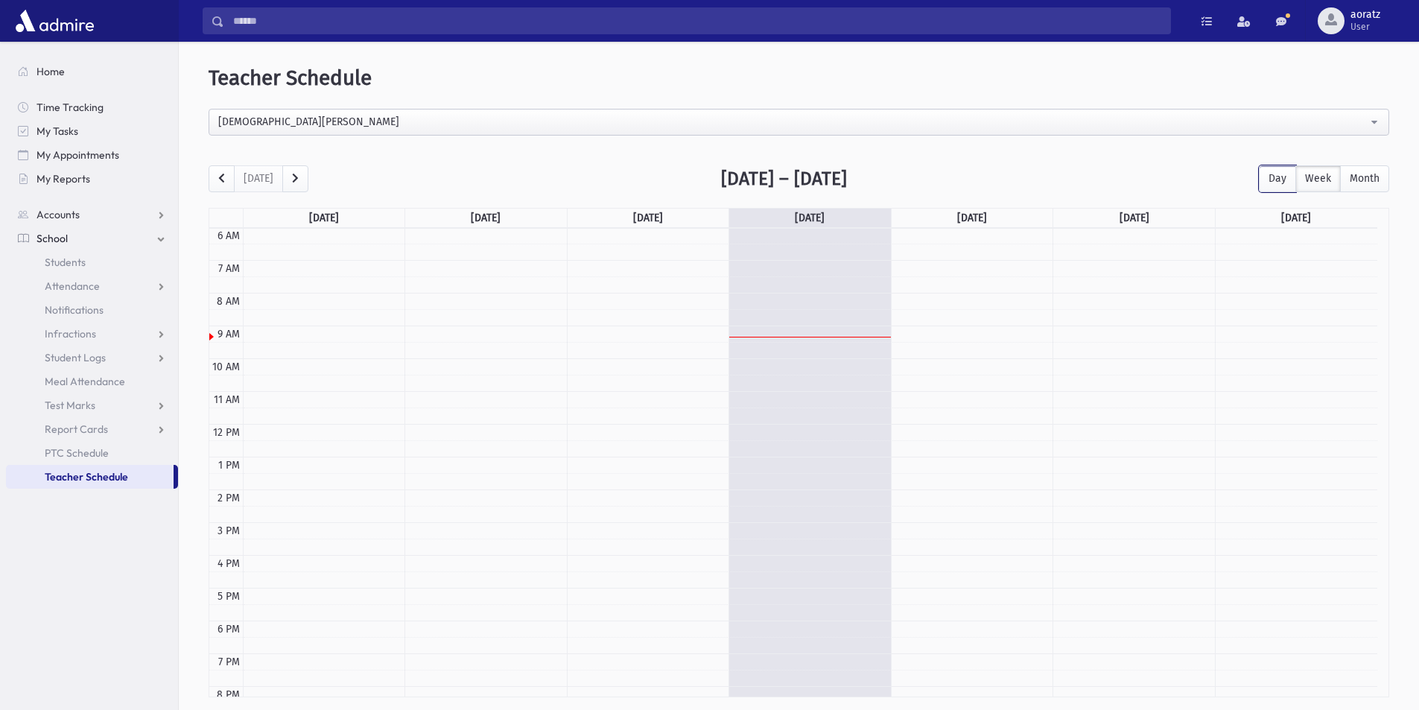
click at [1272, 180] on button "Day" at bounding box center [1277, 178] width 37 height 27
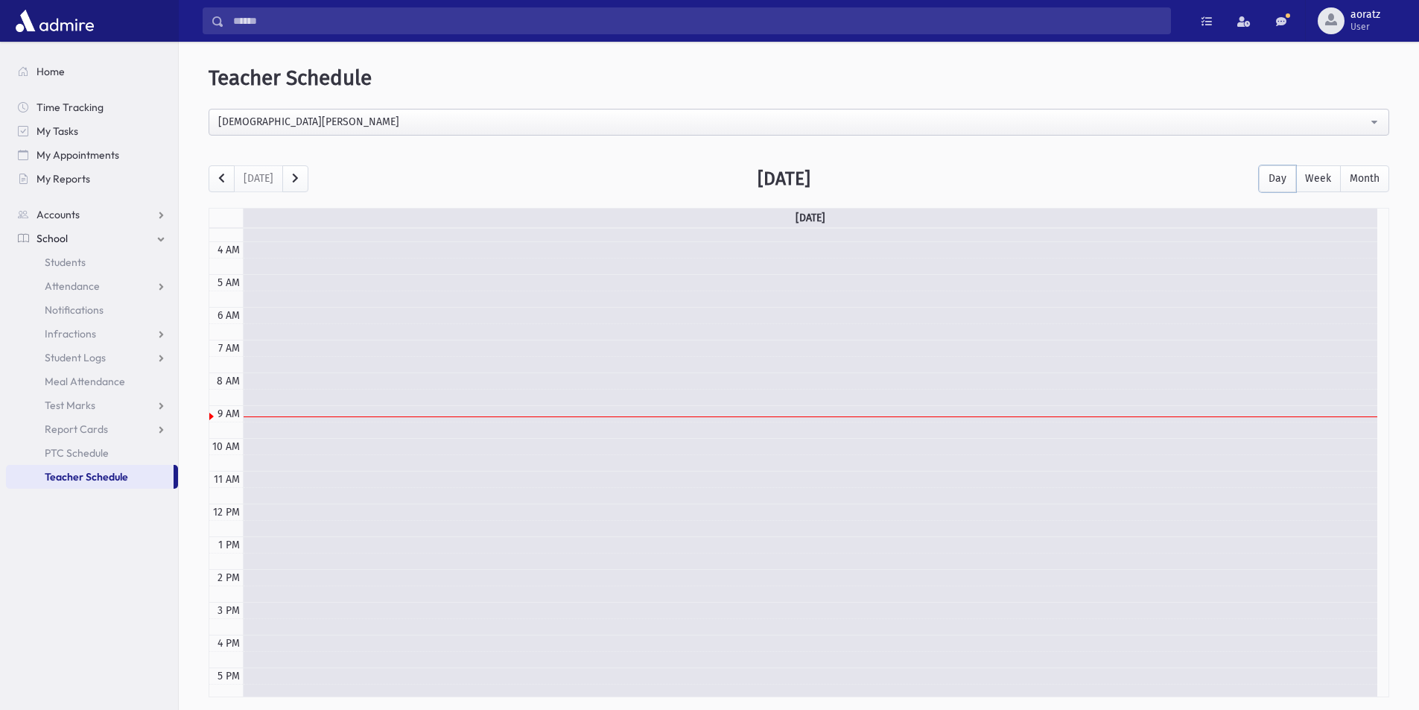
scroll to position [108, 0]
click at [97, 286] on span "Attendance" at bounding box center [72, 285] width 55 height 13
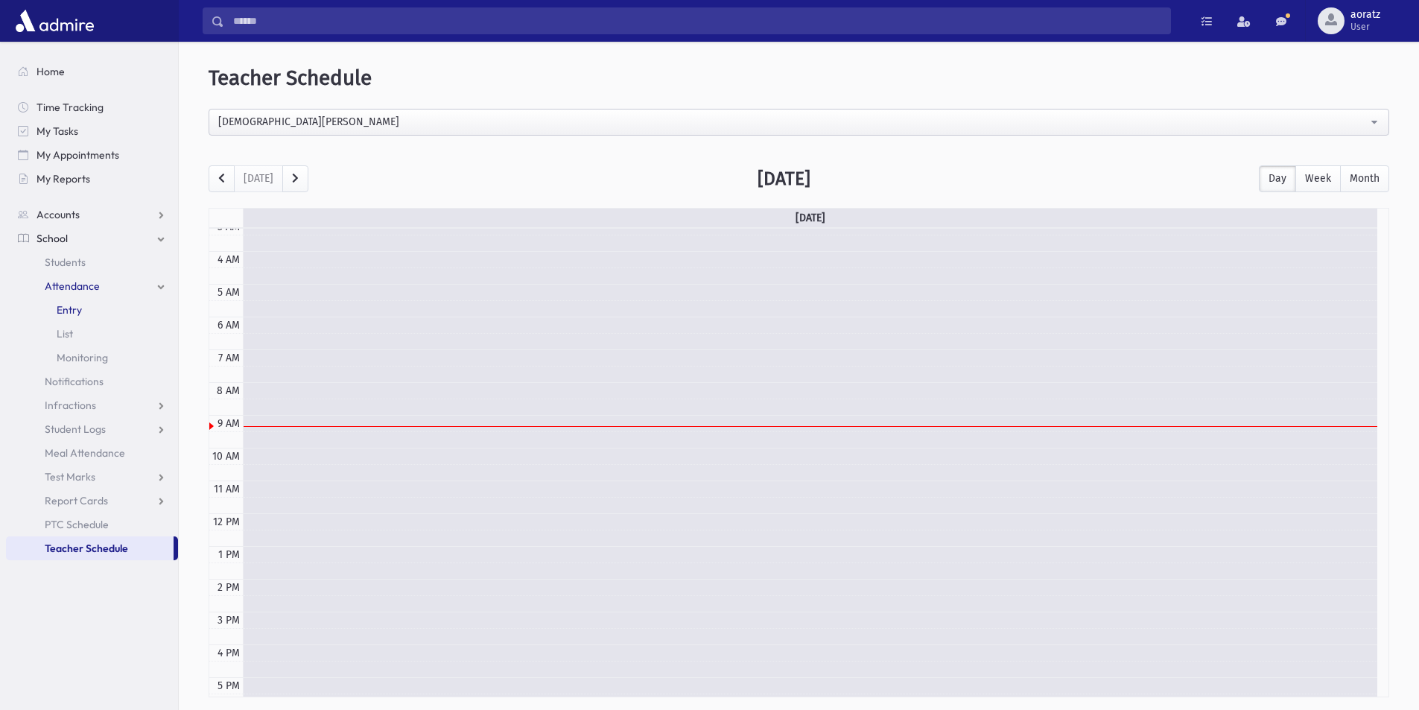
click at [76, 311] on span "Entry" at bounding box center [69, 309] width 25 height 13
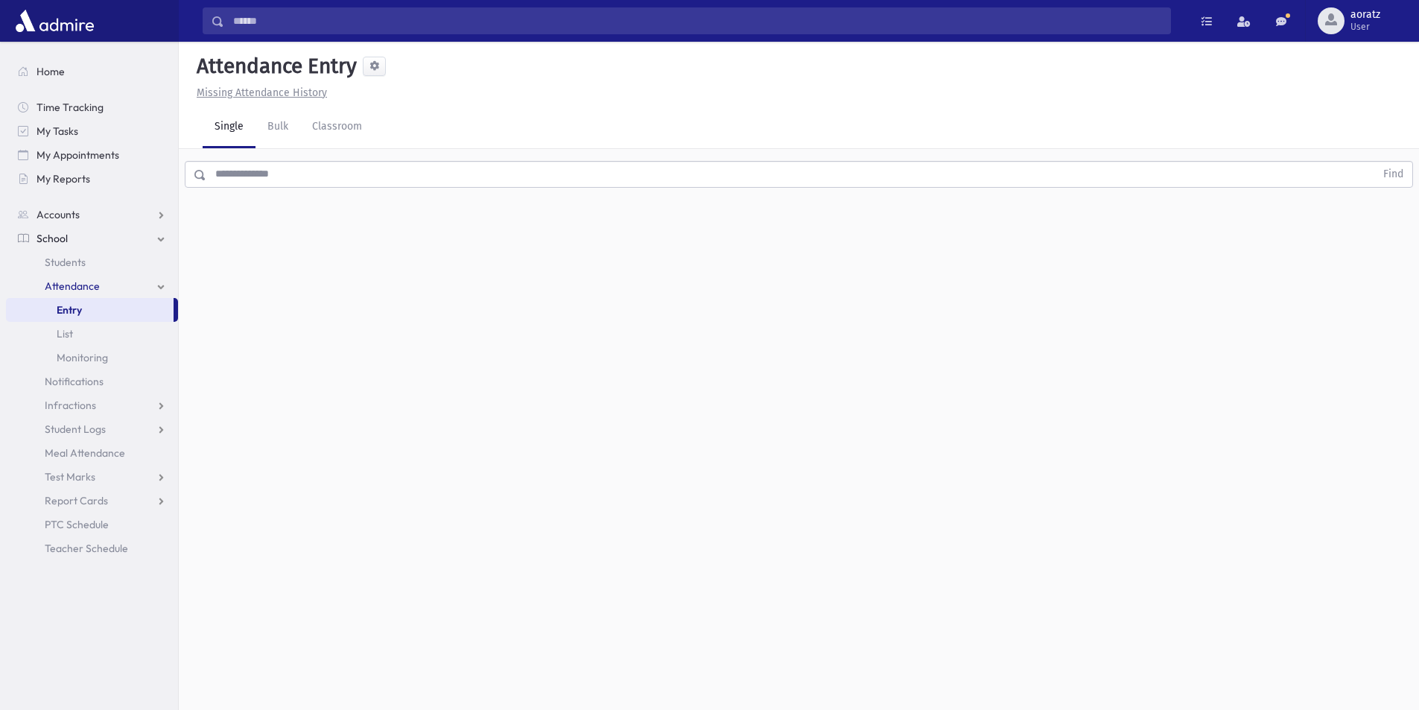
click at [283, 173] on input "text" at bounding box center [790, 174] width 1169 height 27
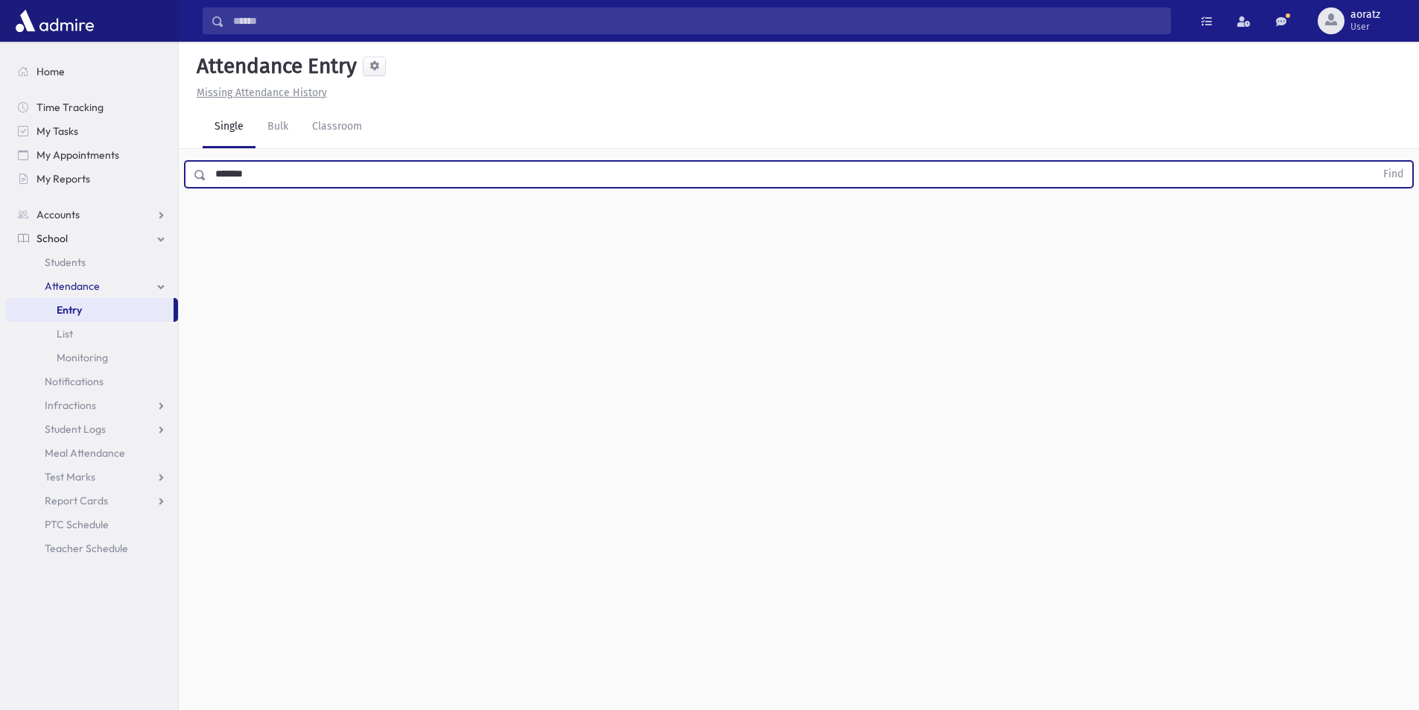
type input "*******"
click at [1375, 162] on button "Find" at bounding box center [1394, 174] width 38 height 25
click at [246, 263] on span "[PERSON_NAME], Avi" at bounding box center [253, 265] width 100 height 16
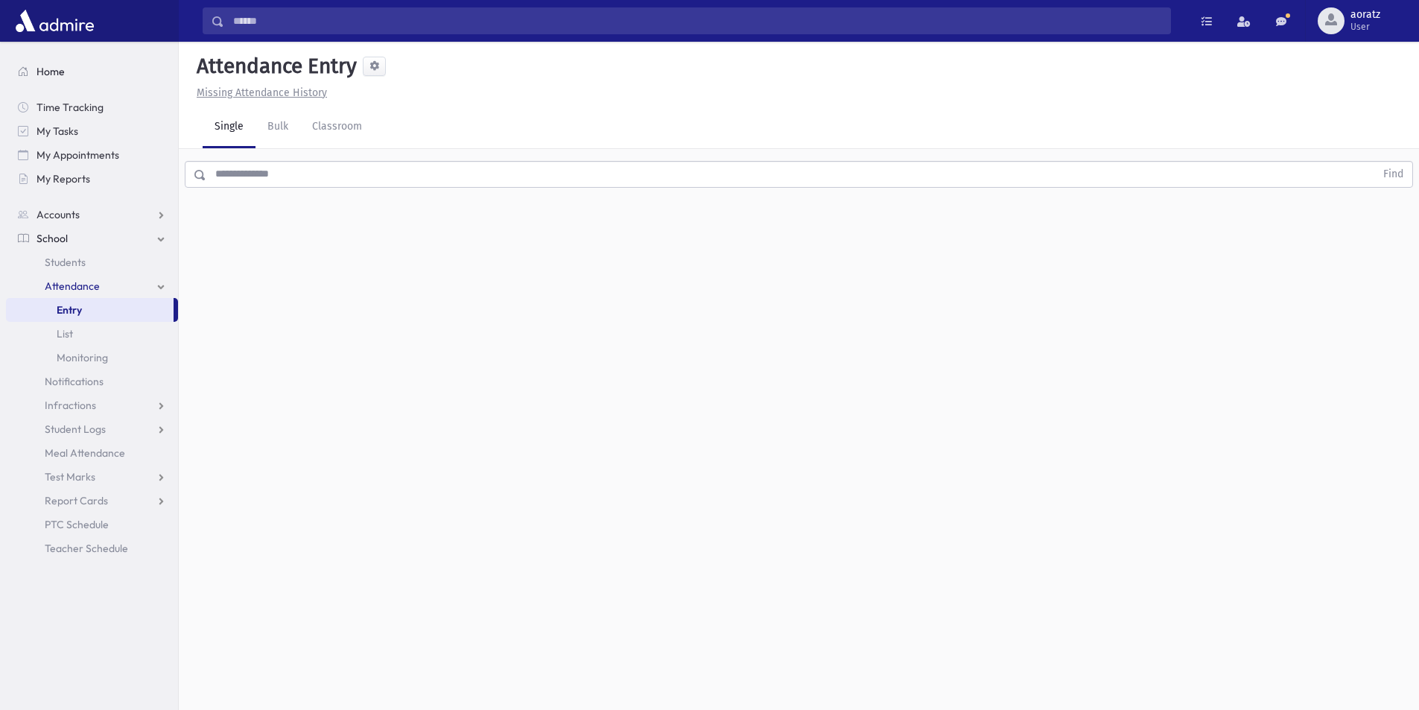
click at [62, 67] on span "Home" at bounding box center [51, 71] width 28 height 13
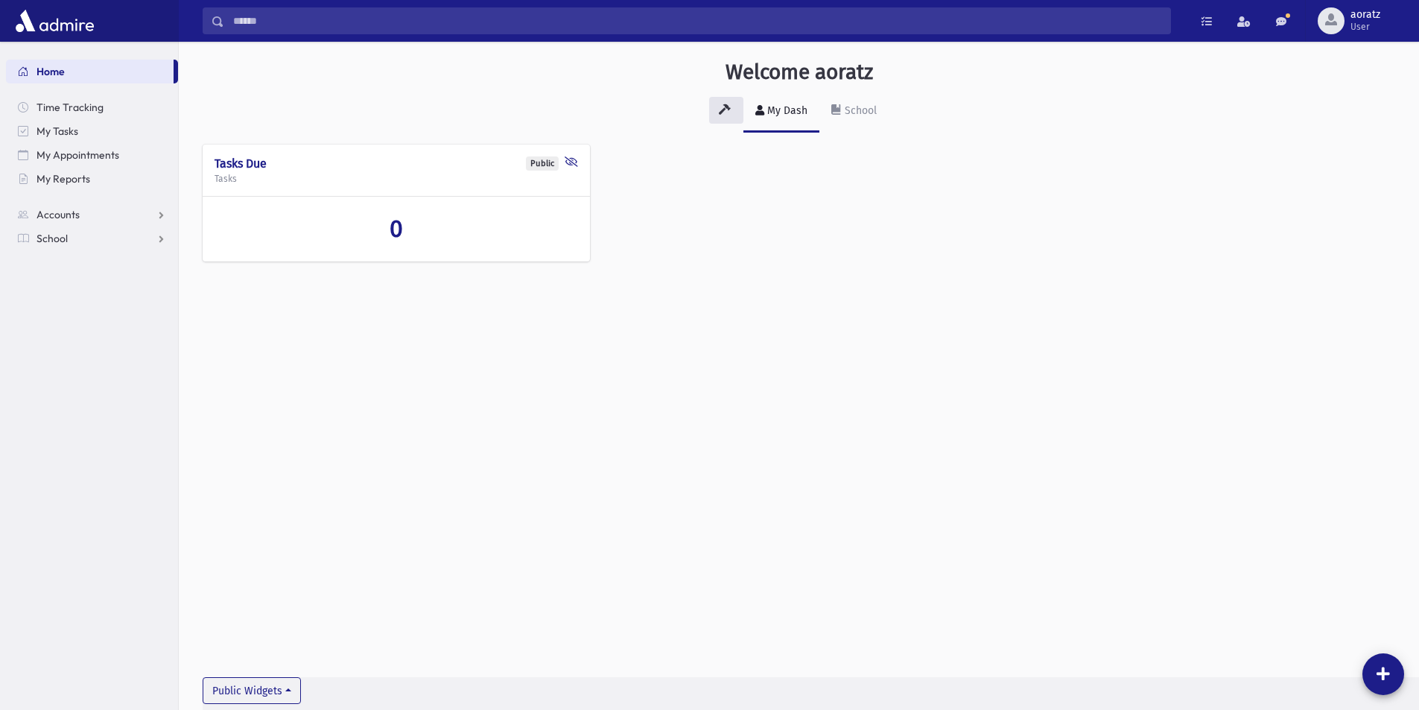
click at [158, 251] on nav "Home Time Tracking My Tasks My Appointments My Reports Accounts Accounts Accoun…" at bounding box center [89, 148] width 178 height 212
click at [162, 241] on link "School" at bounding box center [92, 238] width 172 height 24
click at [162, 238] on link "School" at bounding box center [92, 238] width 172 height 24
click at [157, 213] on link "Accounts" at bounding box center [92, 215] width 172 height 24
